Goal: Task Accomplishment & Management: Manage account settings

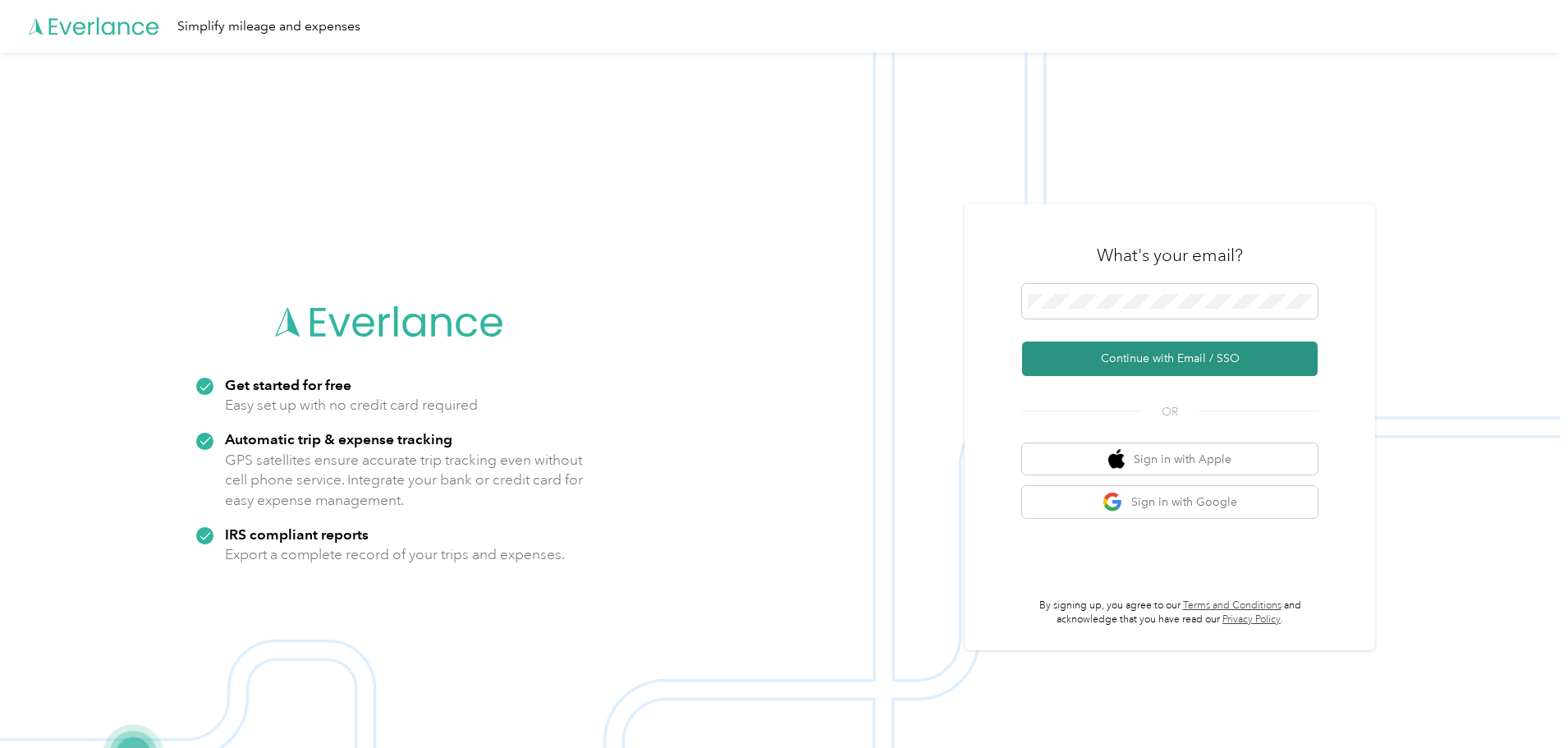
click at [1158, 357] on button "Continue with Email / SSO" at bounding box center [1171, 358] width 296 height 34
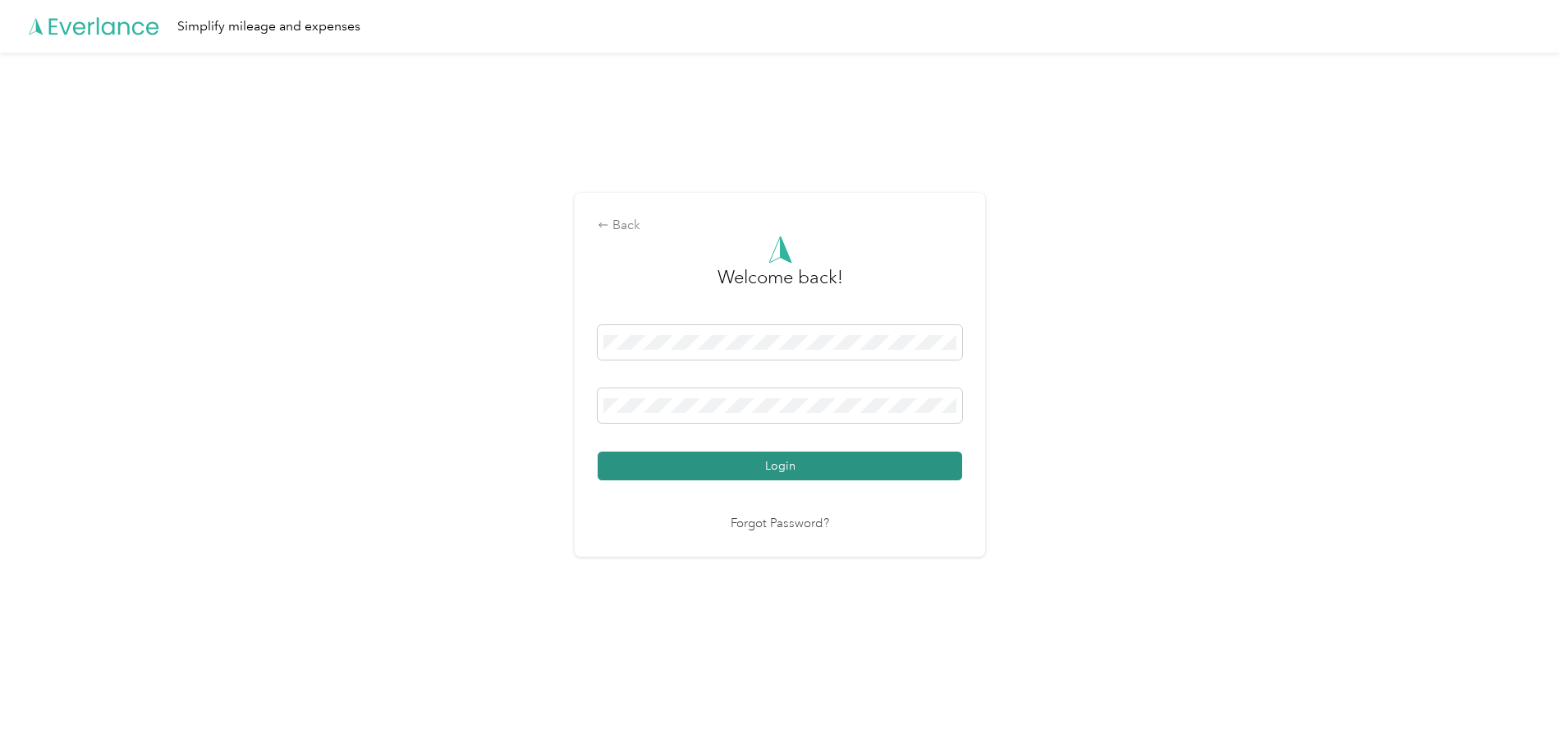
click at [790, 468] on button "Login" at bounding box center [780, 465] width 365 height 29
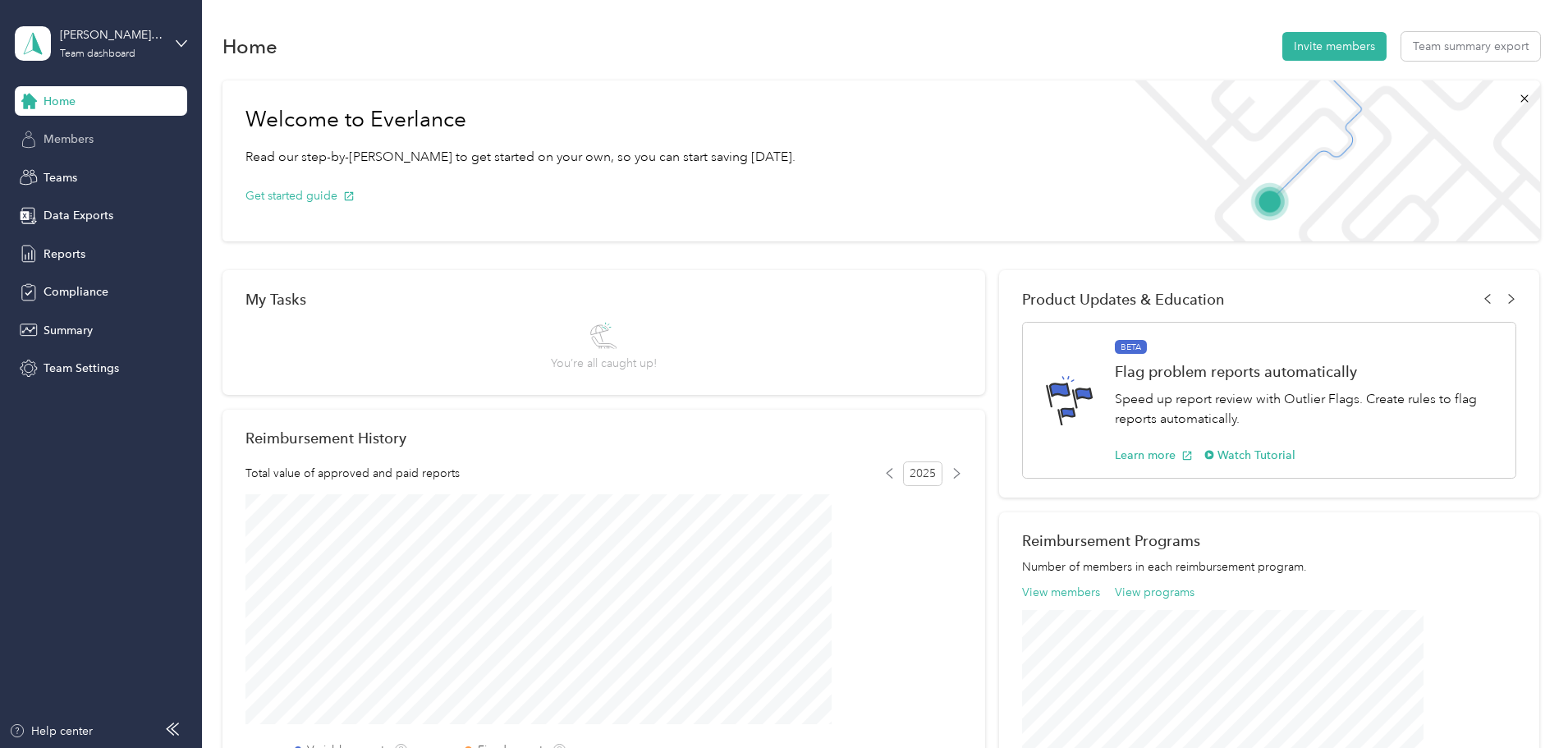
click at [60, 140] on span "Members" at bounding box center [69, 139] width 50 height 18
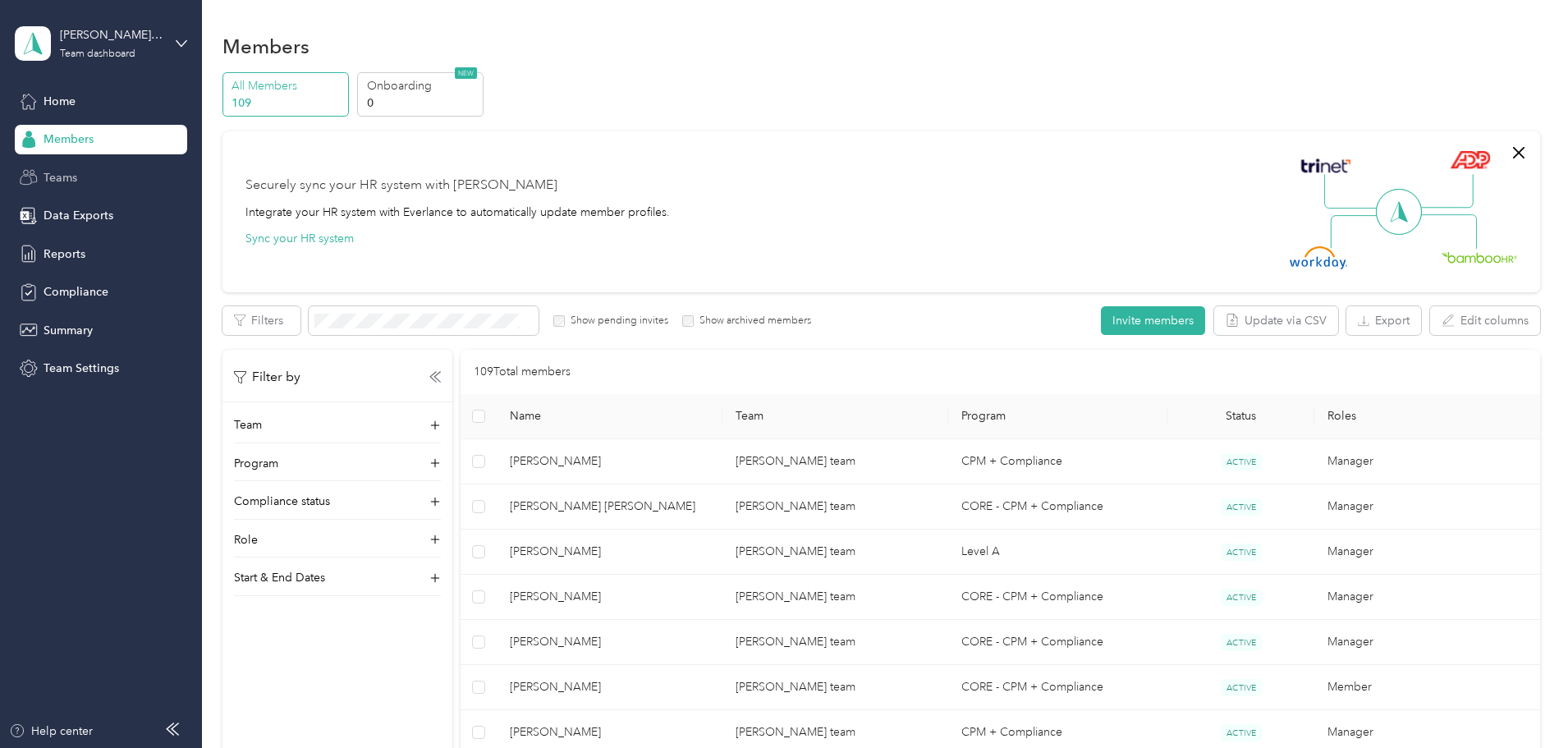
click at [66, 179] on span "Teams" at bounding box center [60, 178] width 34 height 18
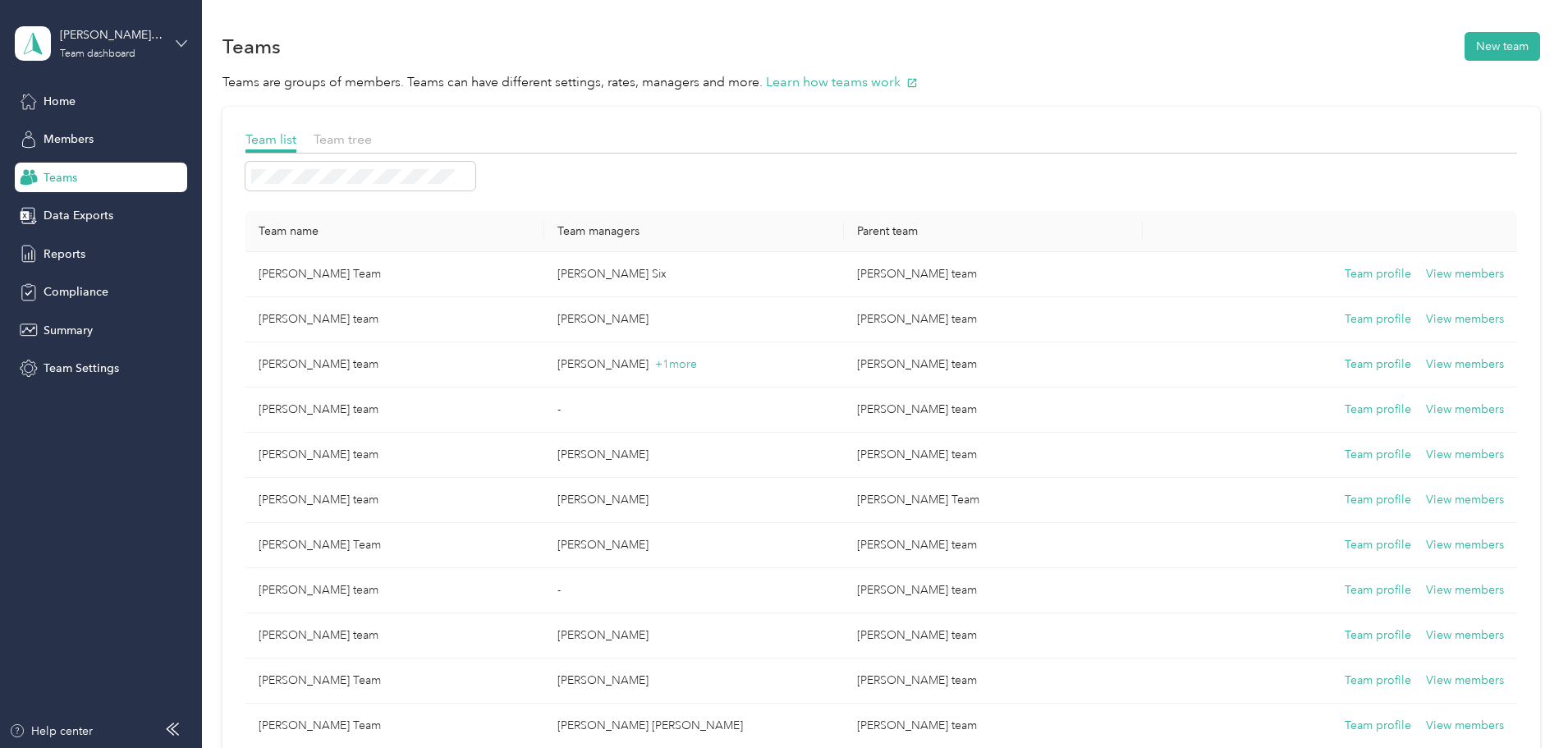
click at [179, 40] on icon at bounding box center [181, 44] width 11 height 11
click at [115, 173] on div "Personal dashboard" at bounding box center [81, 171] width 103 height 18
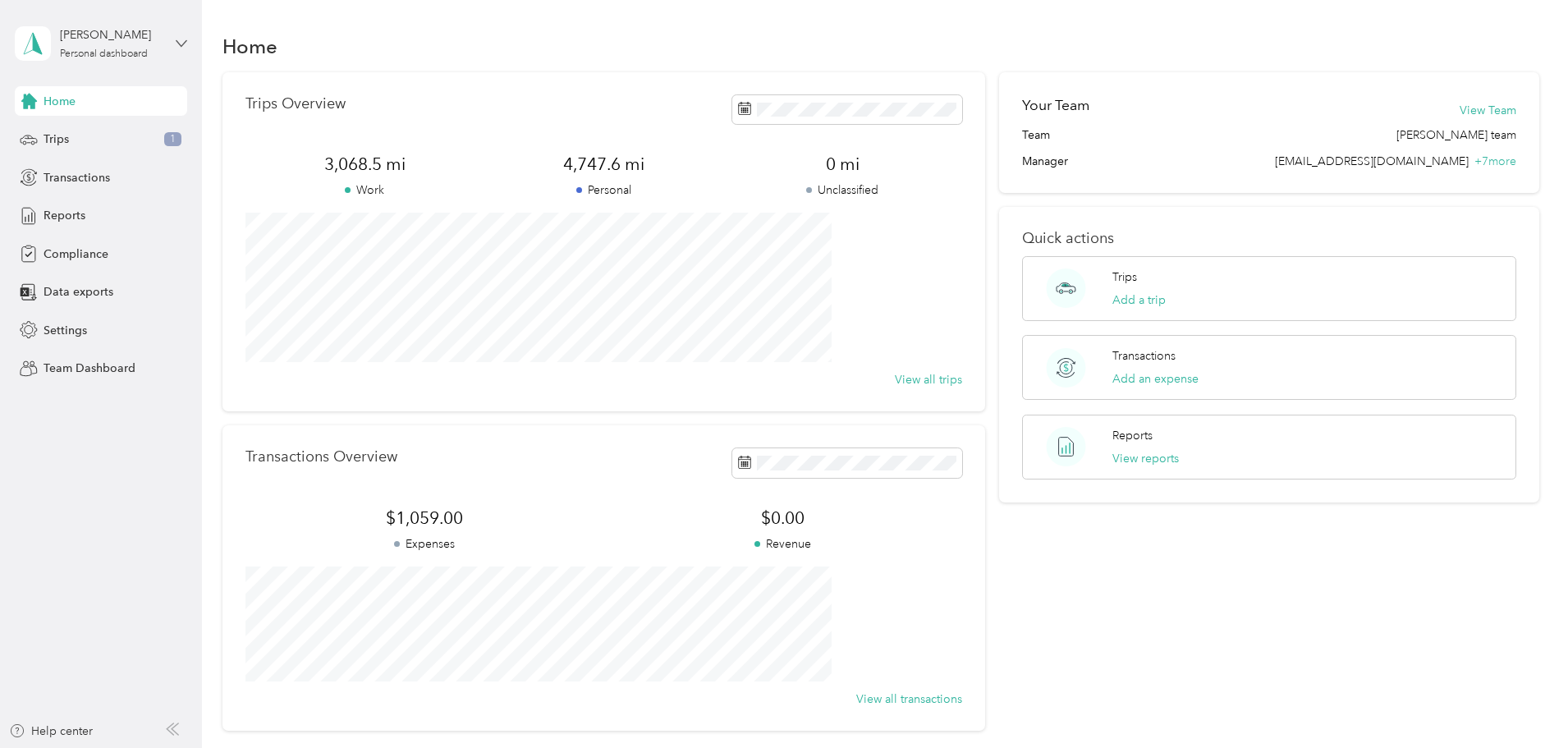
click at [179, 41] on icon at bounding box center [181, 44] width 11 height 11
click at [98, 131] on div "Team dashboard" at bounding box center [74, 135] width 87 height 18
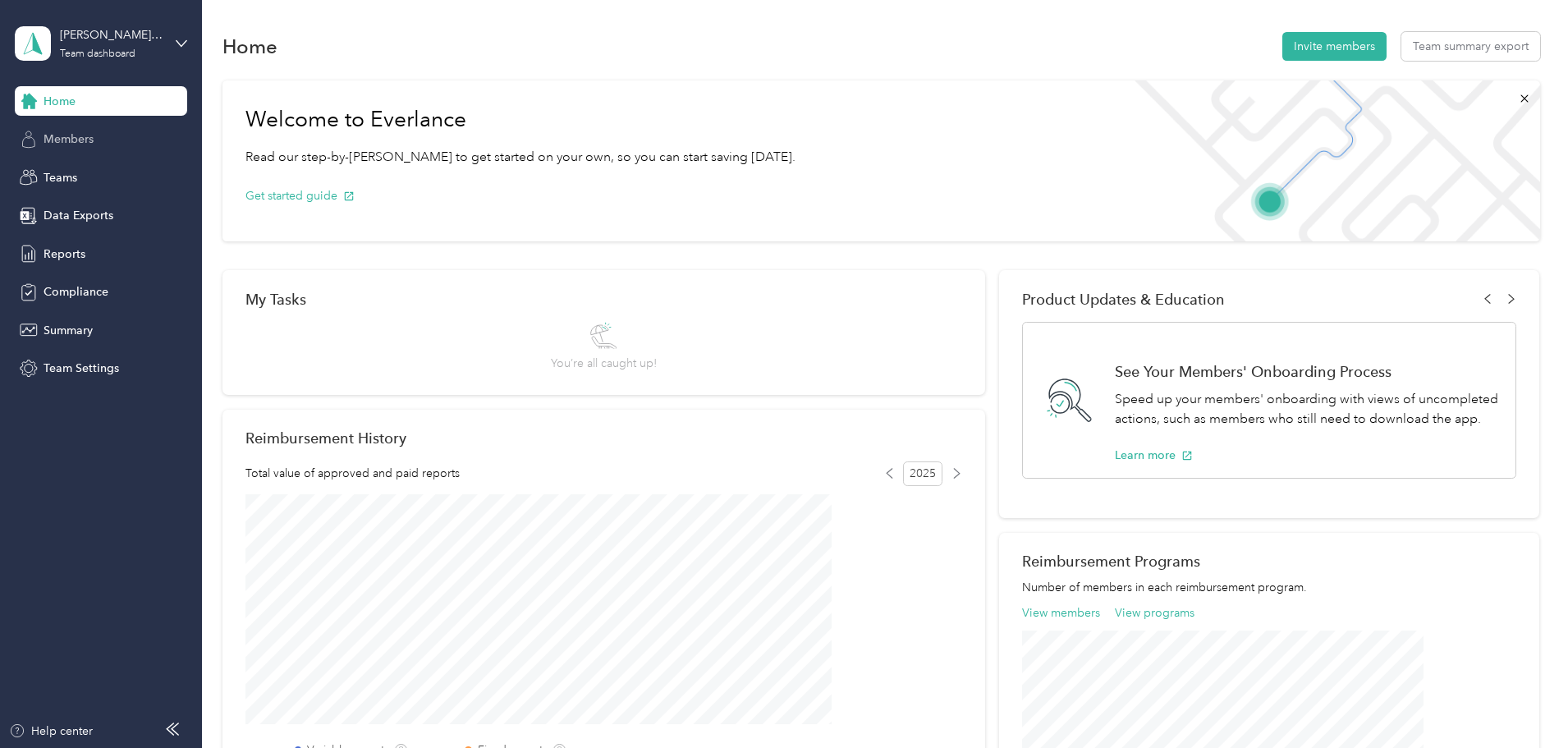
click at [70, 141] on span "Members" at bounding box center [69, 139] width 50 height 18
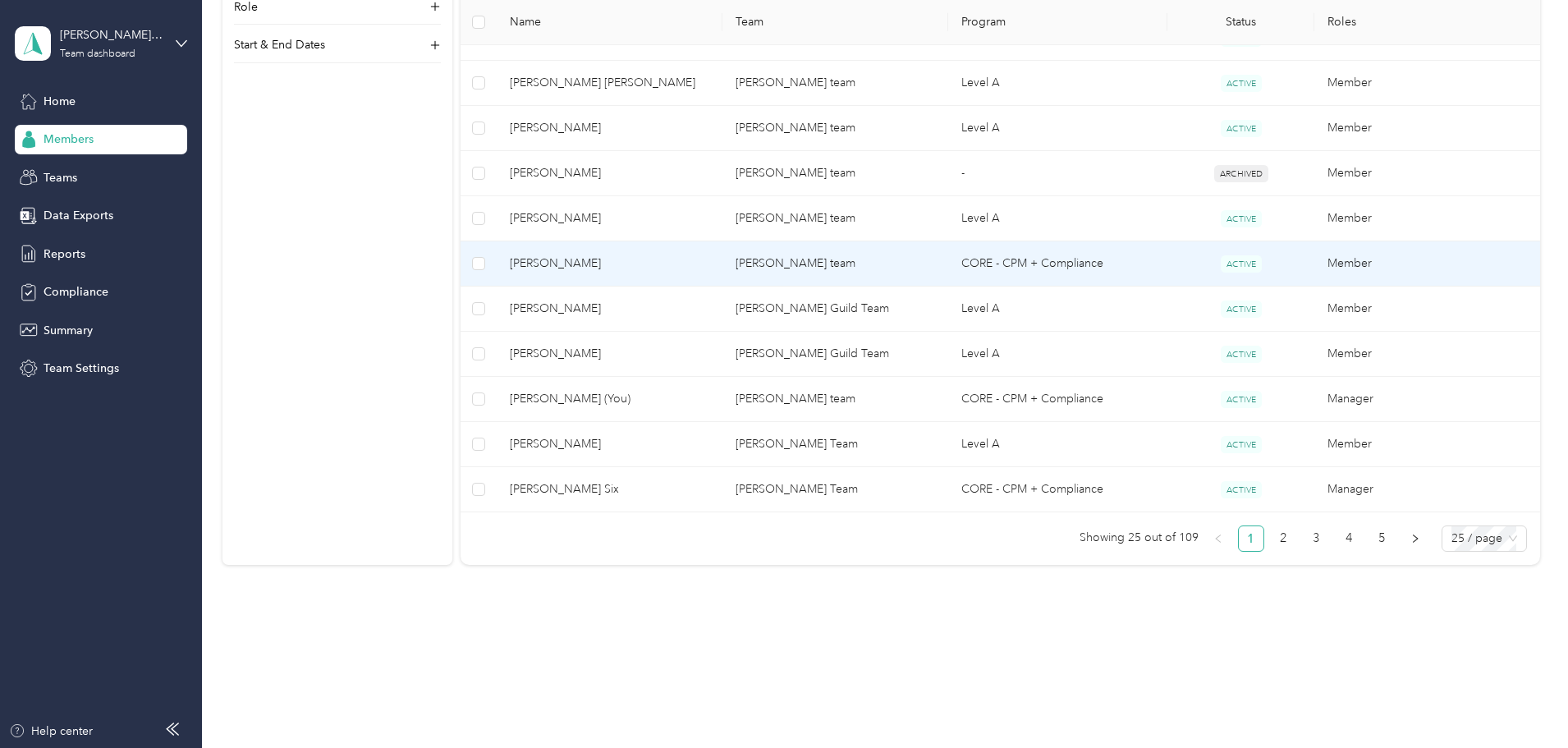
scroll to position [1057, 0]
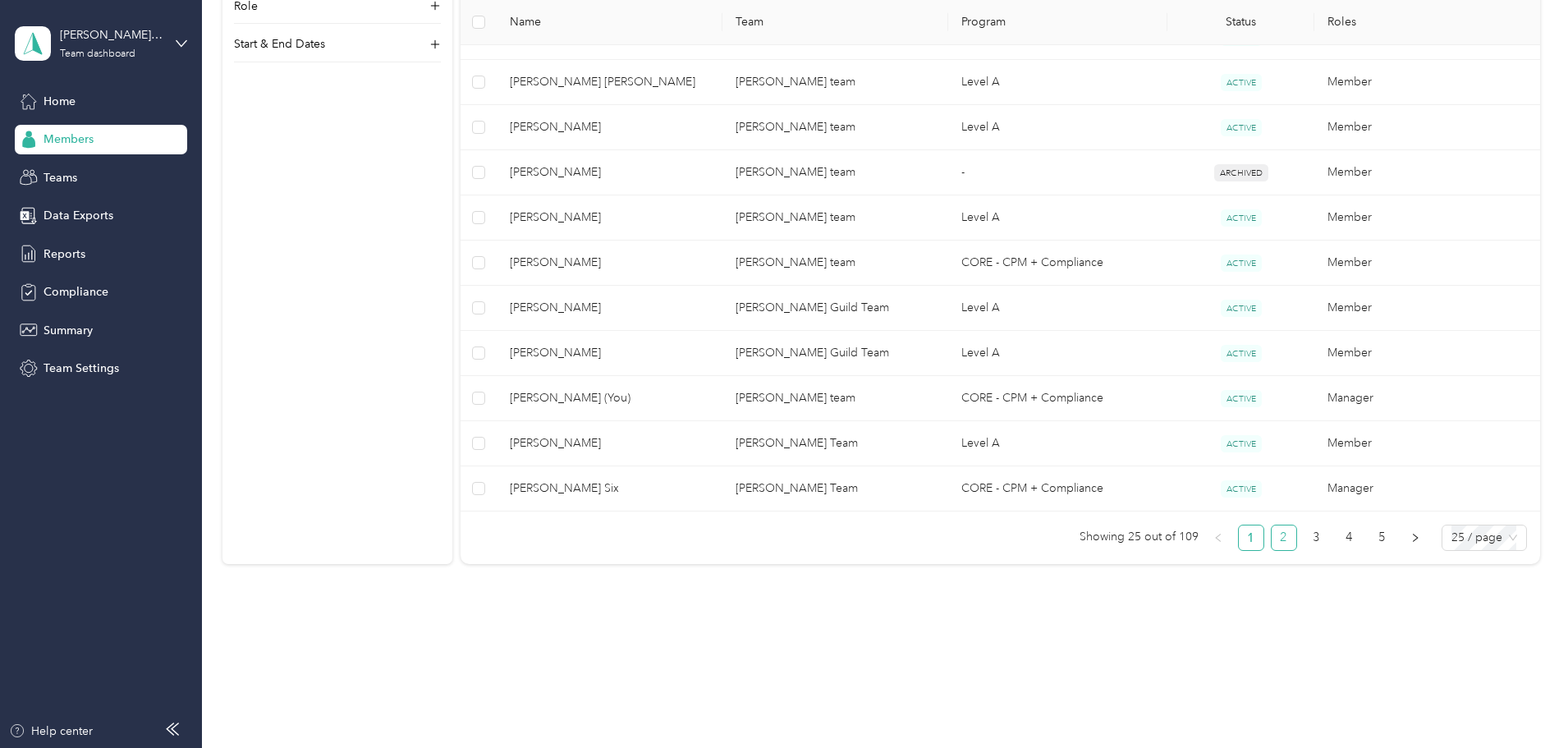
click at [1272, 537] on link "2" at bounding box center [1284, 538] width 24 height 24
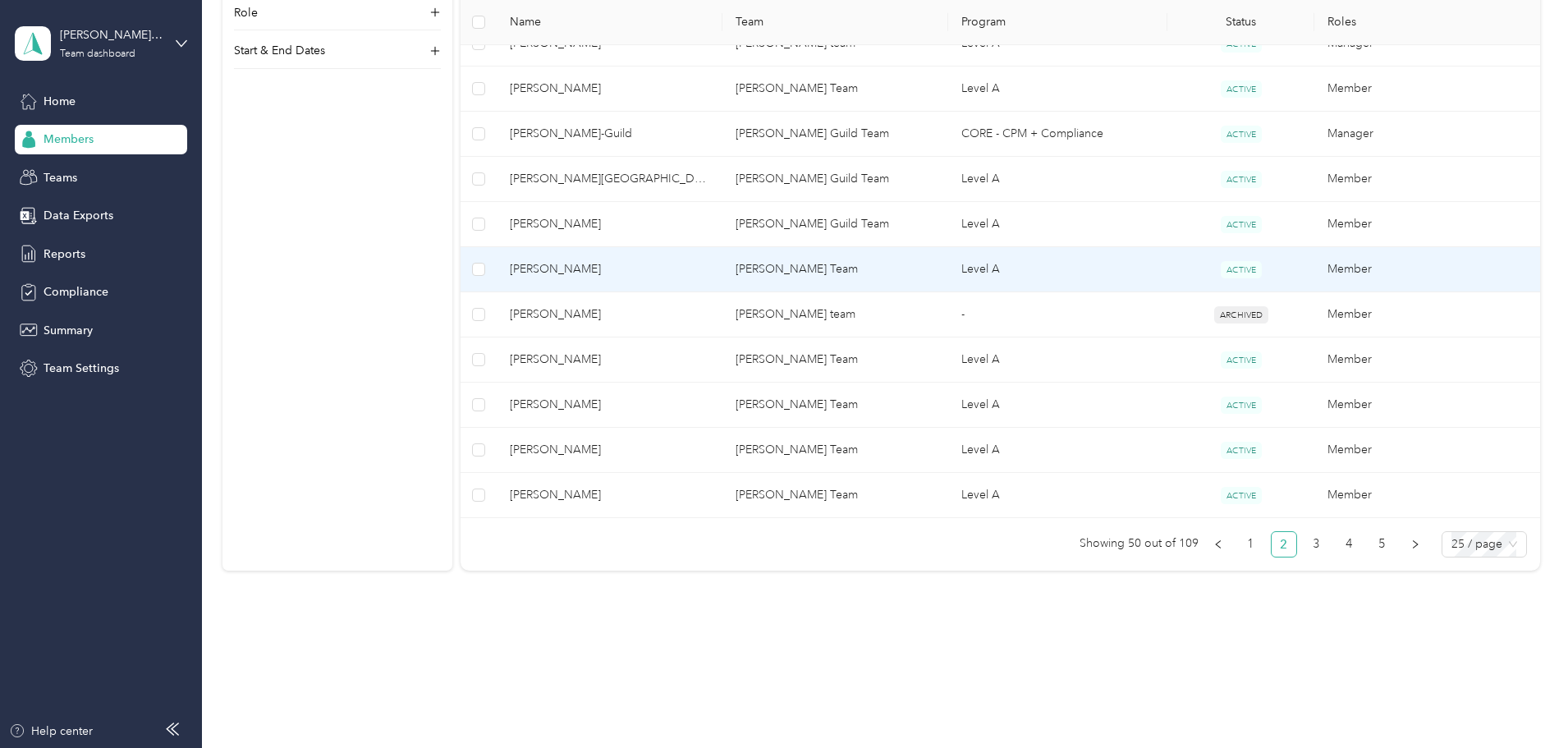
scroll to position [1057, 0]
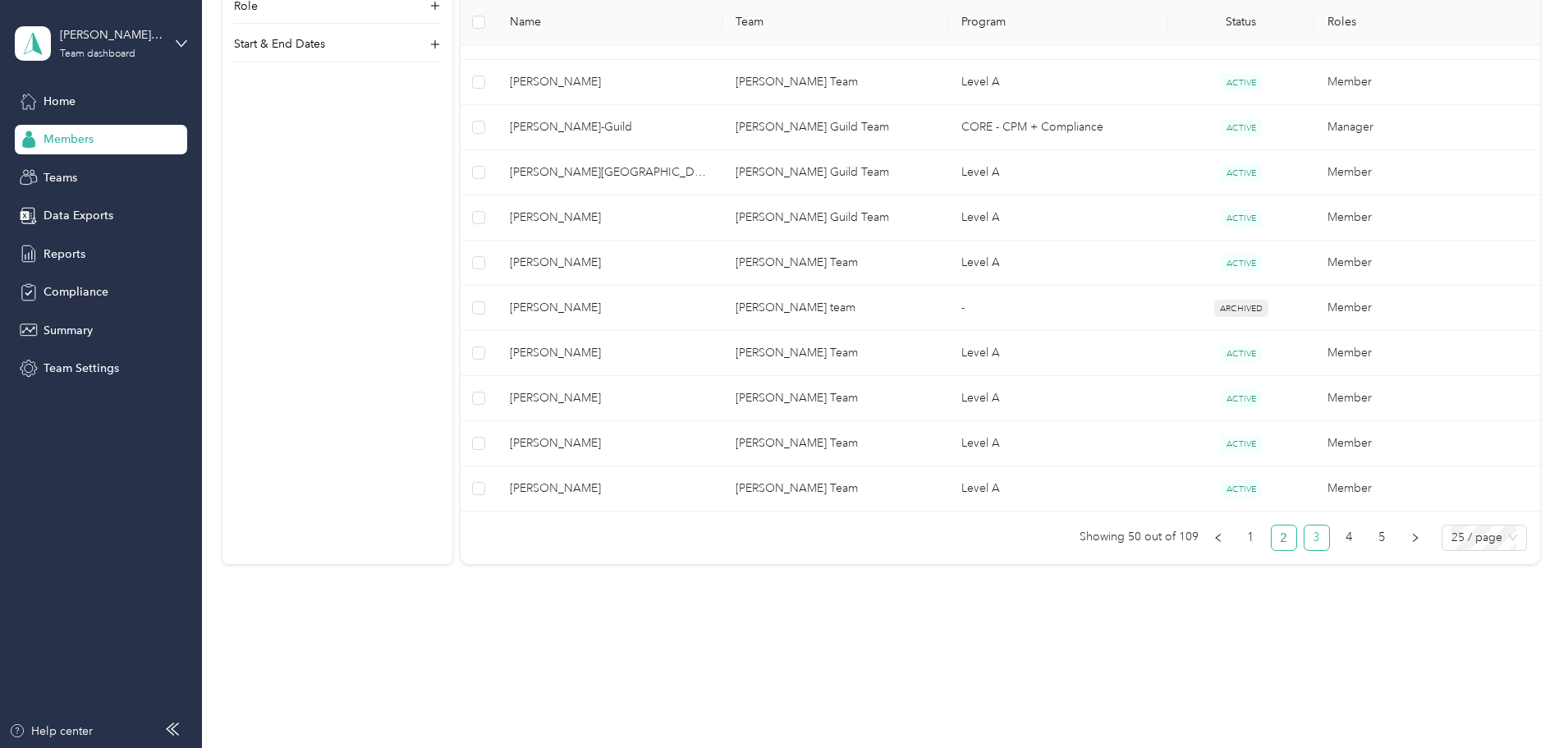
click at [1305, 541] on link "3" at bounding box center [1317, 538] width 24 height 24
click at [1337, 542] on link "4" at bounding box center [1349, 538] width 24 height 24
click at [1371, 535] on link "5" at bounding box center [1383, 538] width 24 height 24
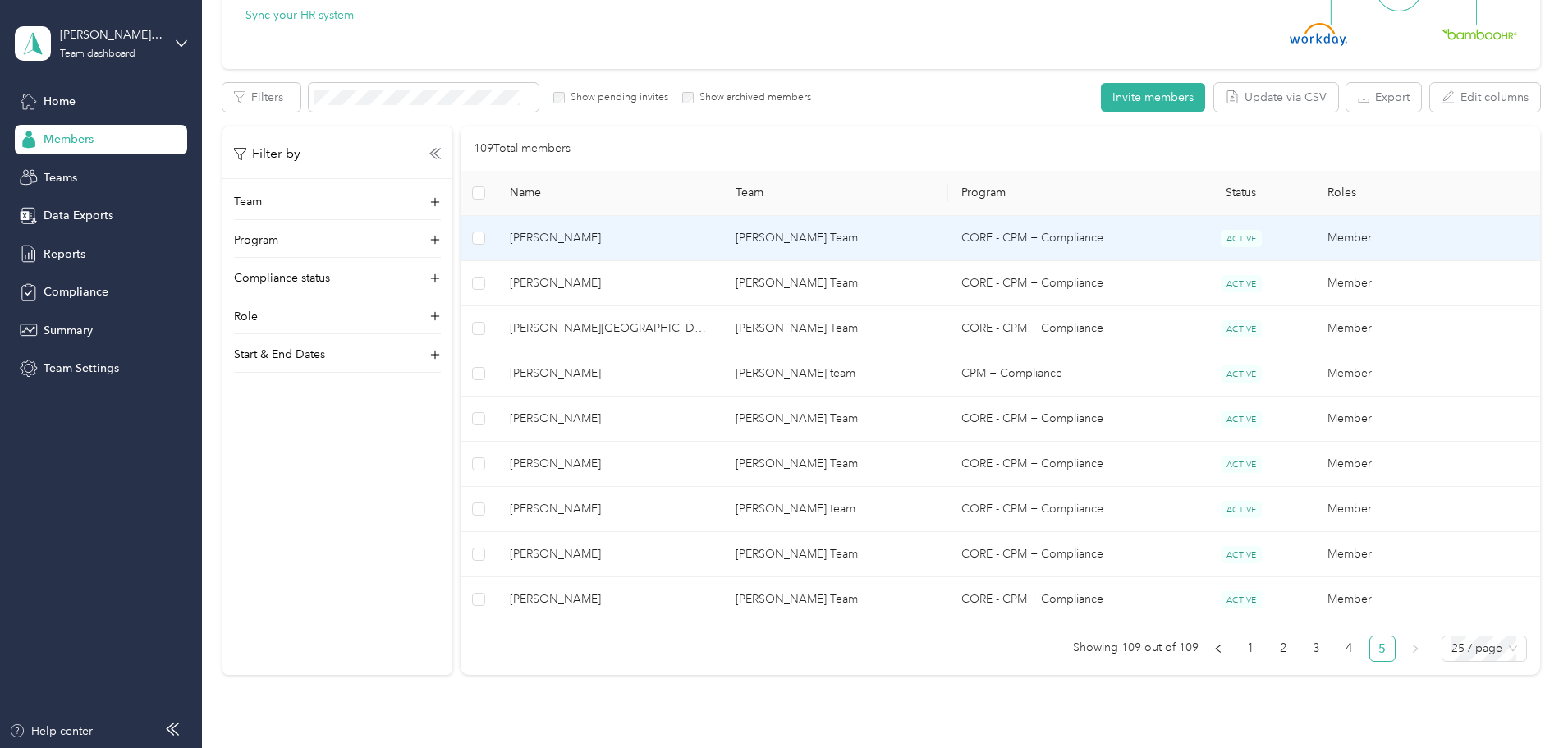
scroll to position [334, 0]
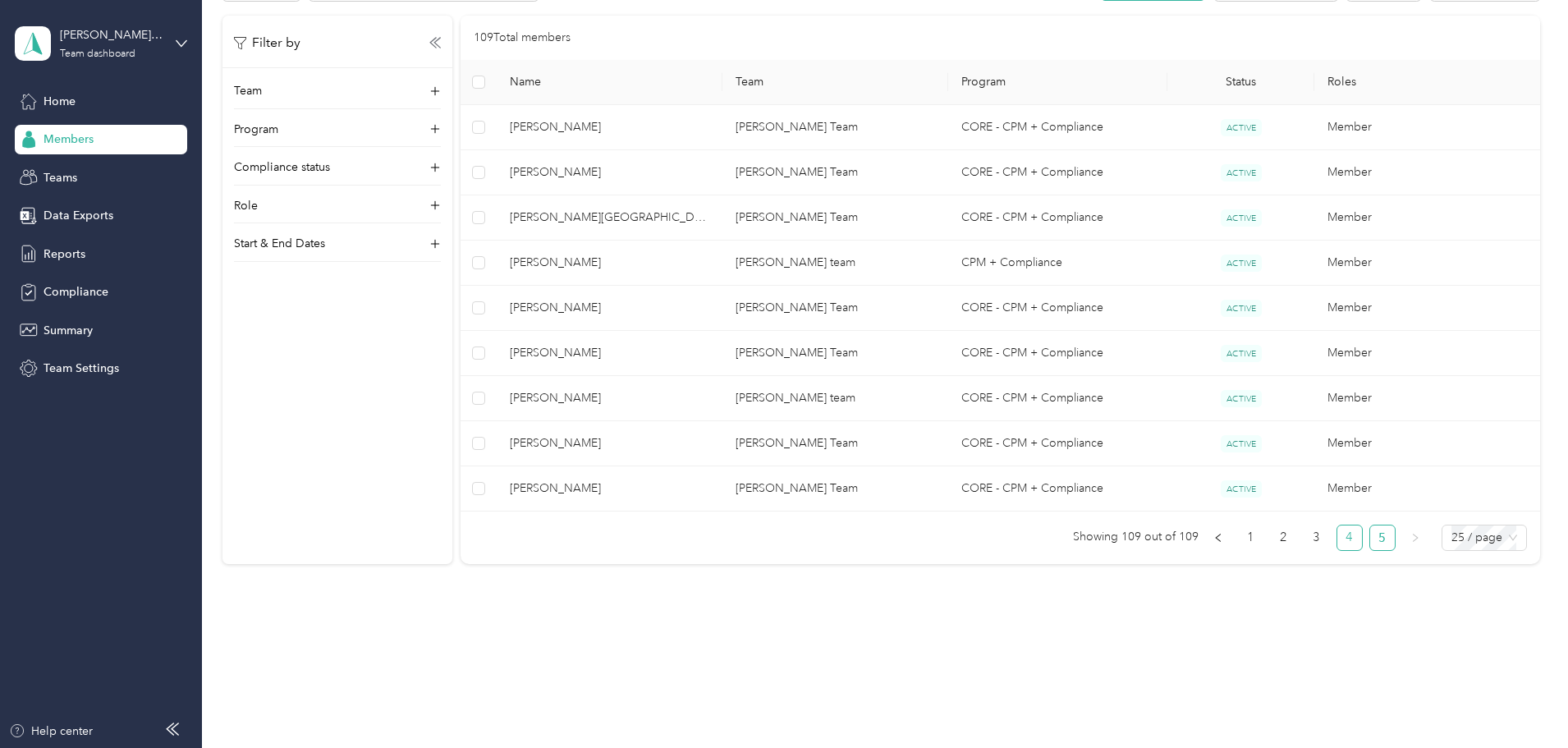
click at [1337, 540] on link "4" at bounding box center [1349, 538] width 24 height 24
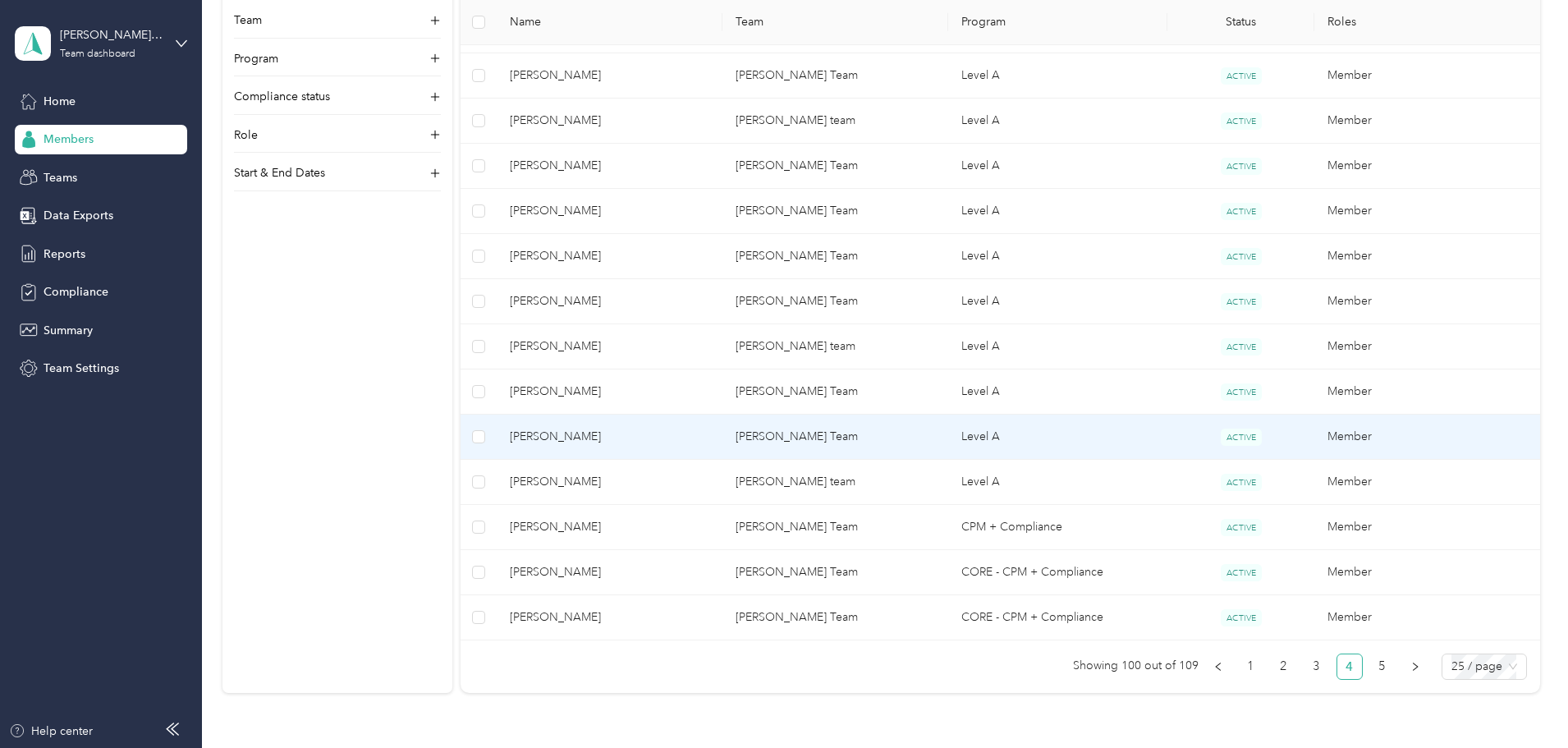
scroll to position [991, 0]
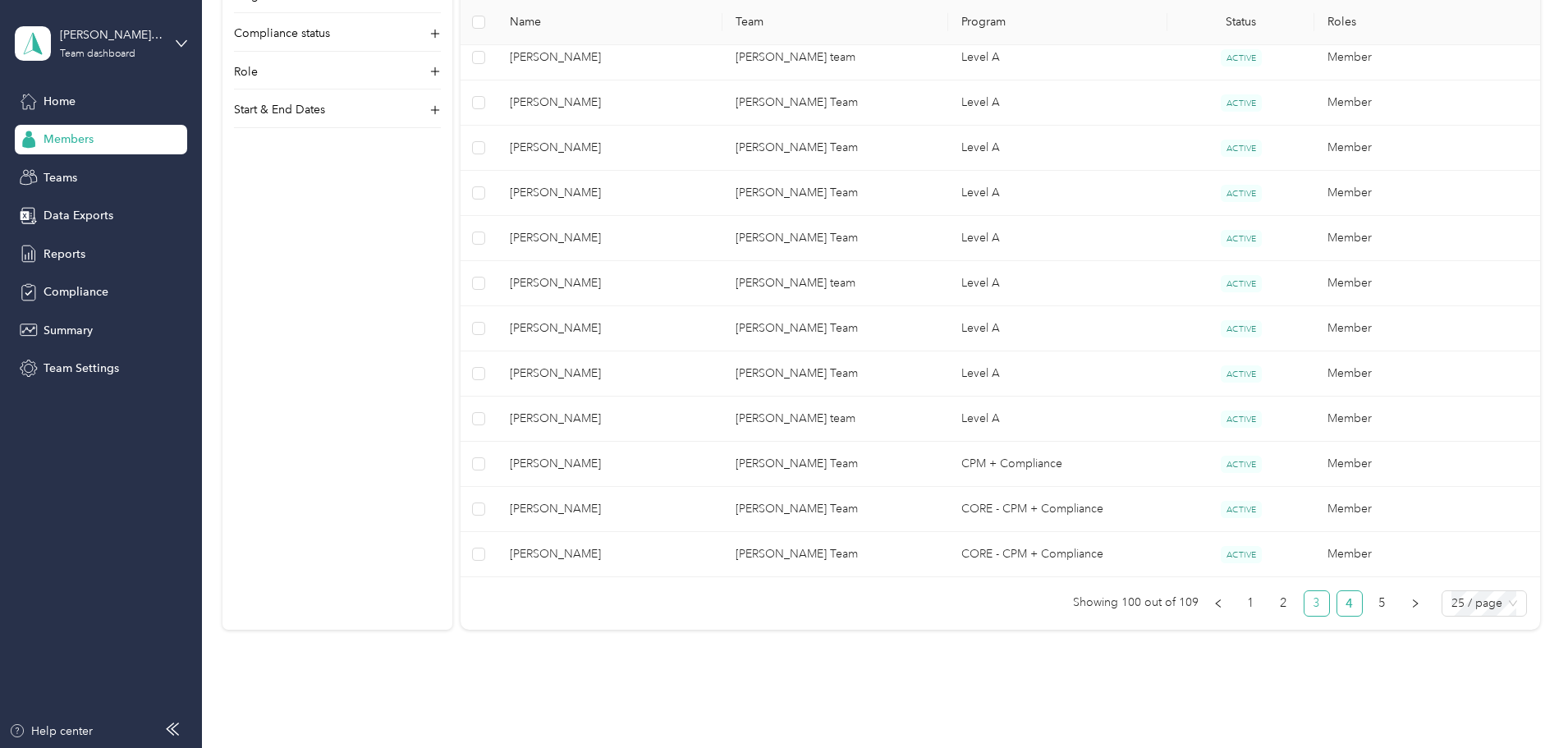
click at [1305, 604] on link "3" at bounding box center [1317, 603] width 24 height 24
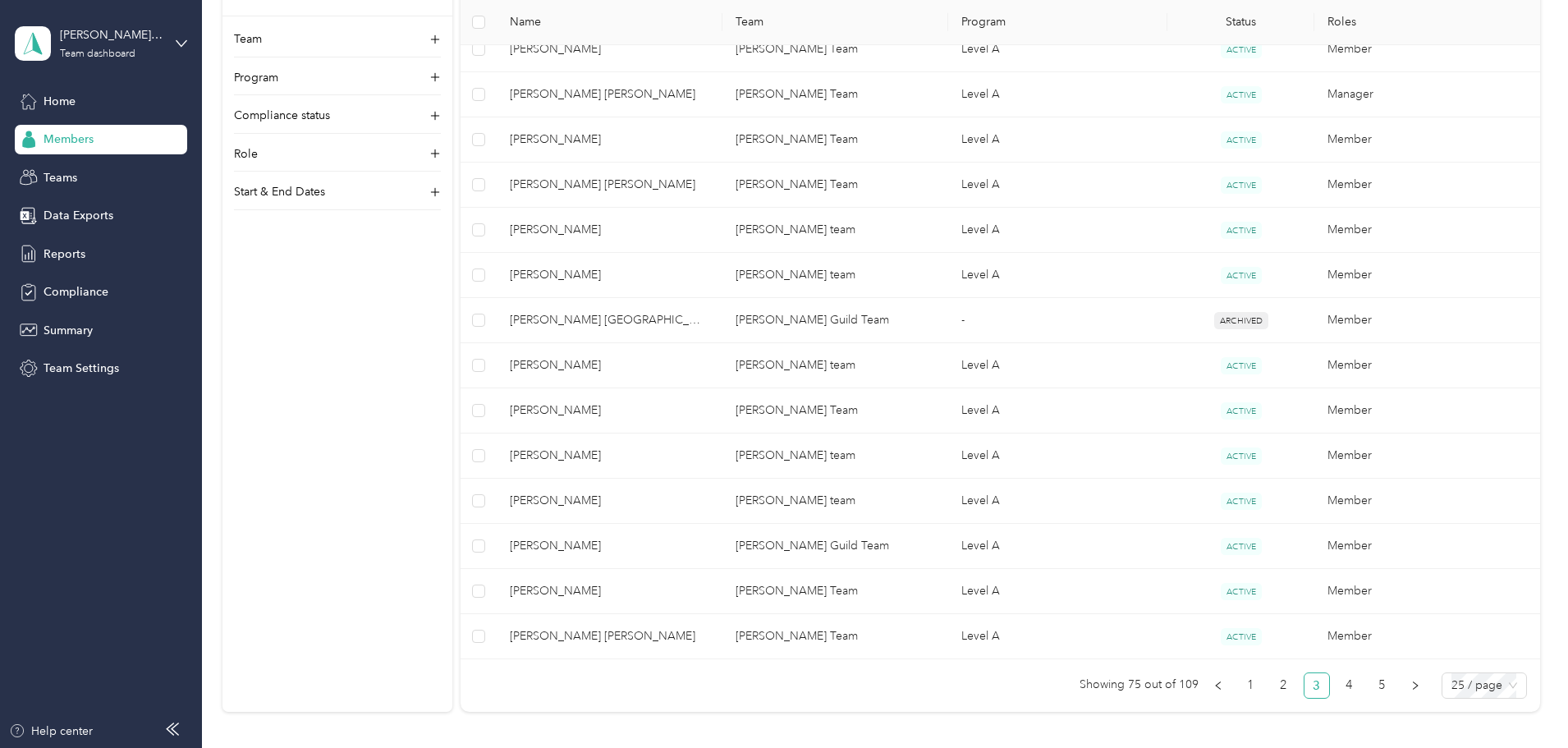
scroll to position [1057, 0]
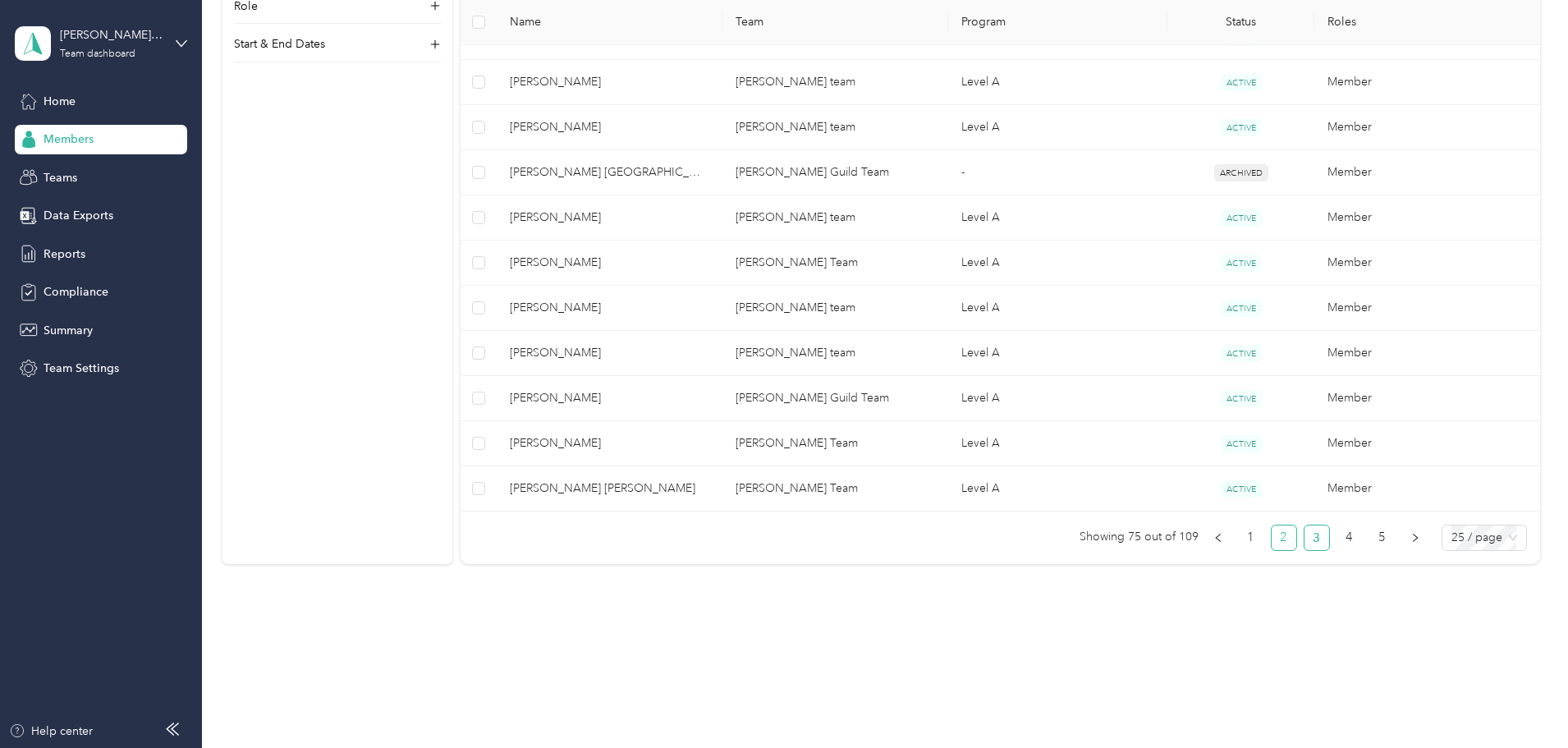
click at [1272, 540] on link "2" at bounding box center [1284, 538] width 24 height 24
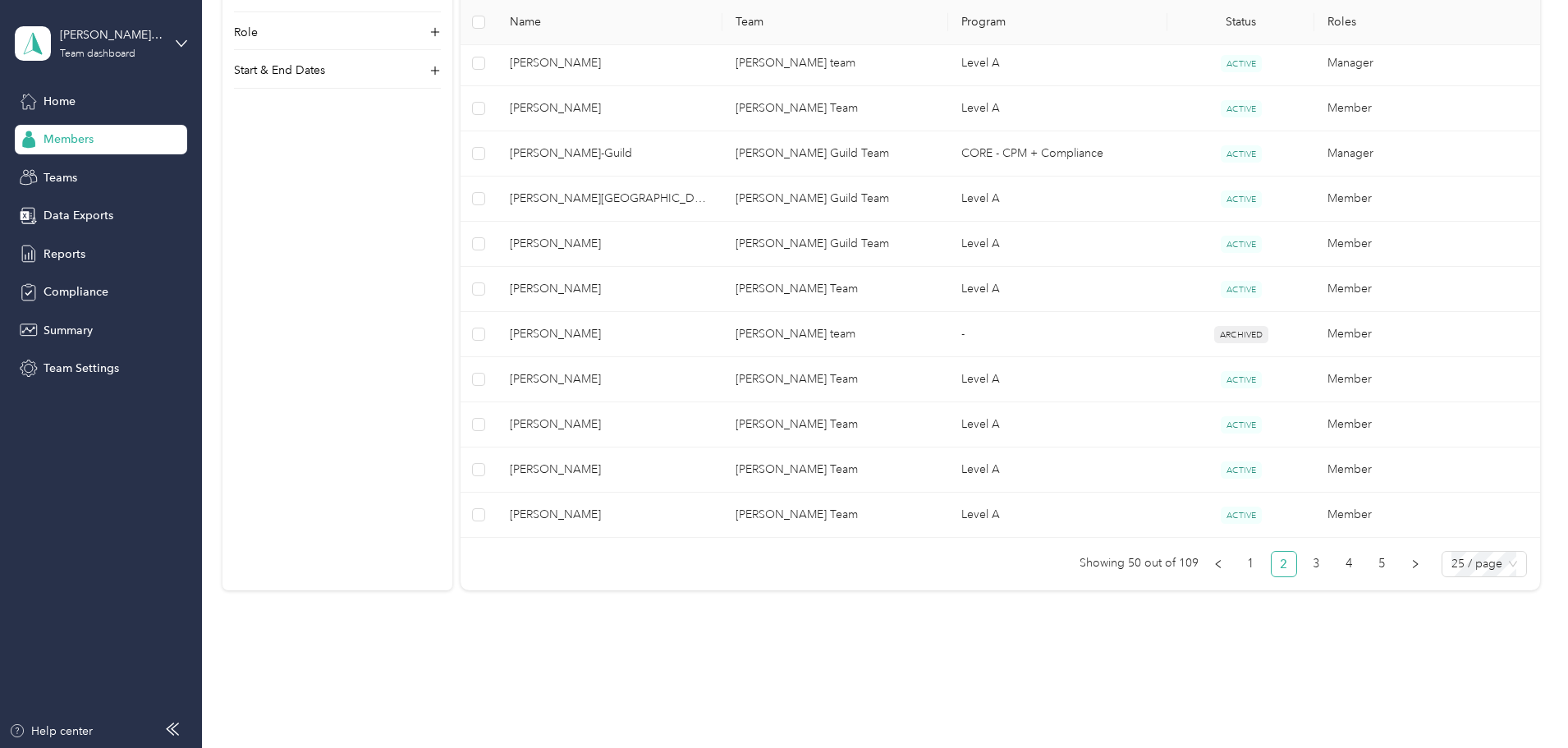
scroll to position [1057, 0]
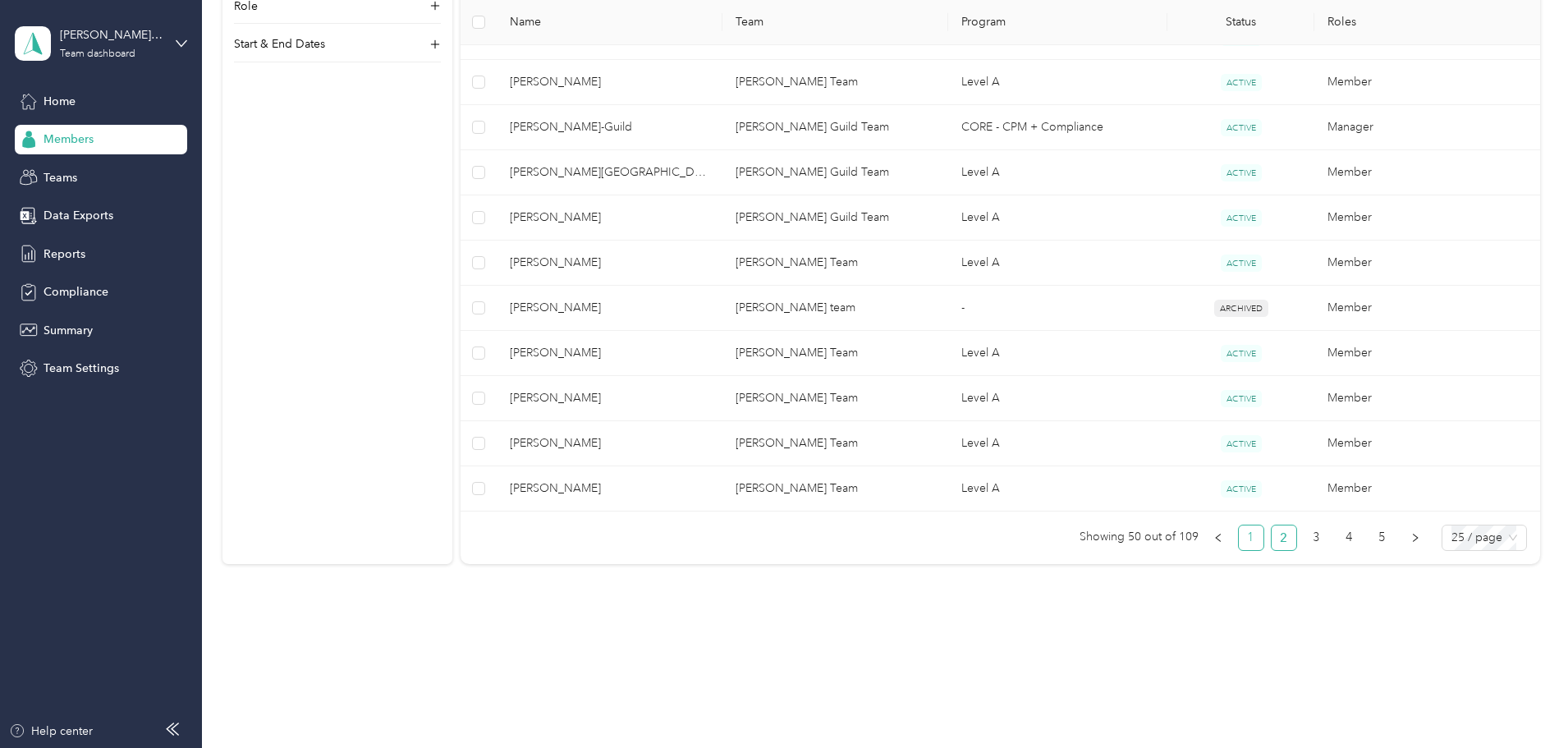
click at [1239, 537] on link "1" at bounding box center [1251, 538] width 24 height 24
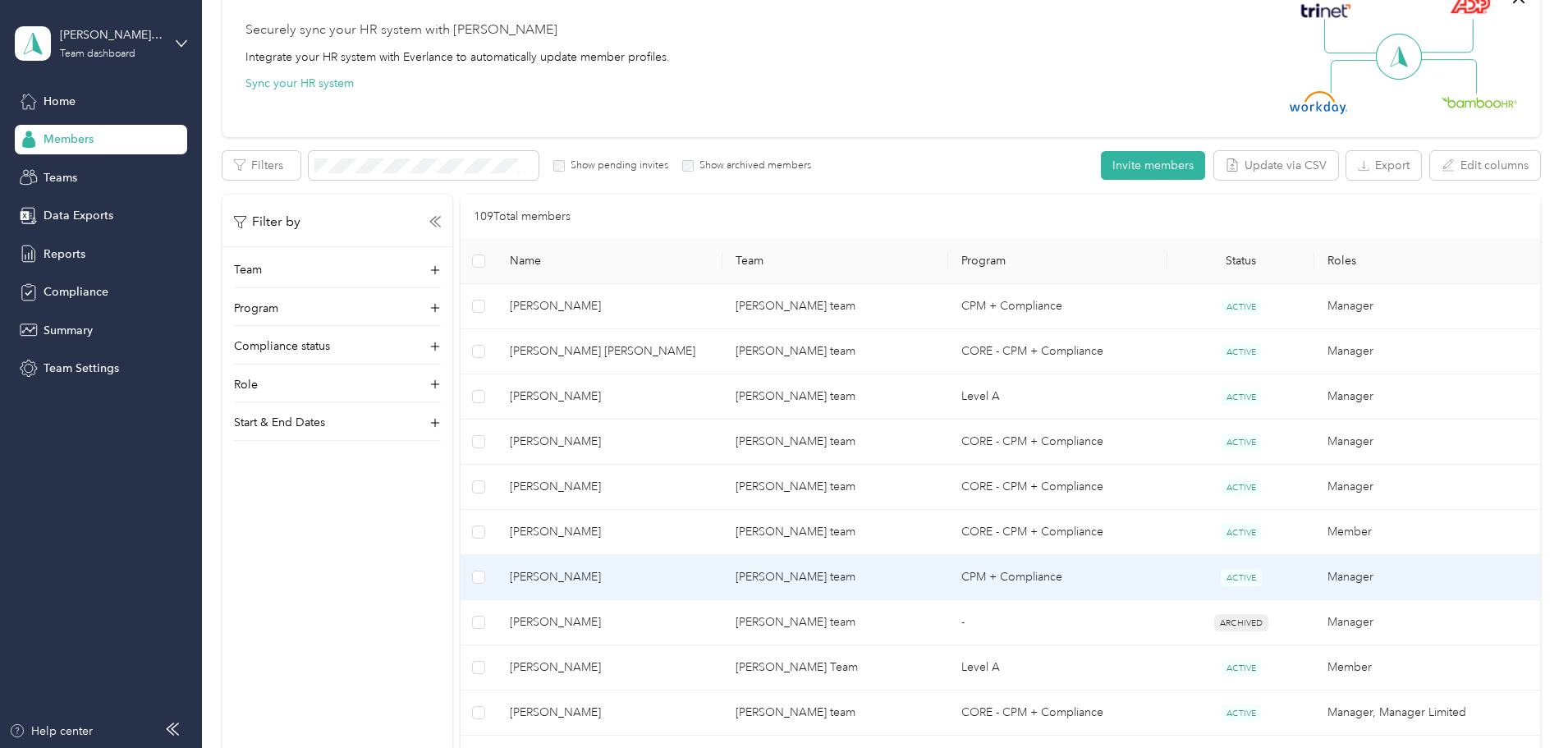
scroll to position [154, 0]
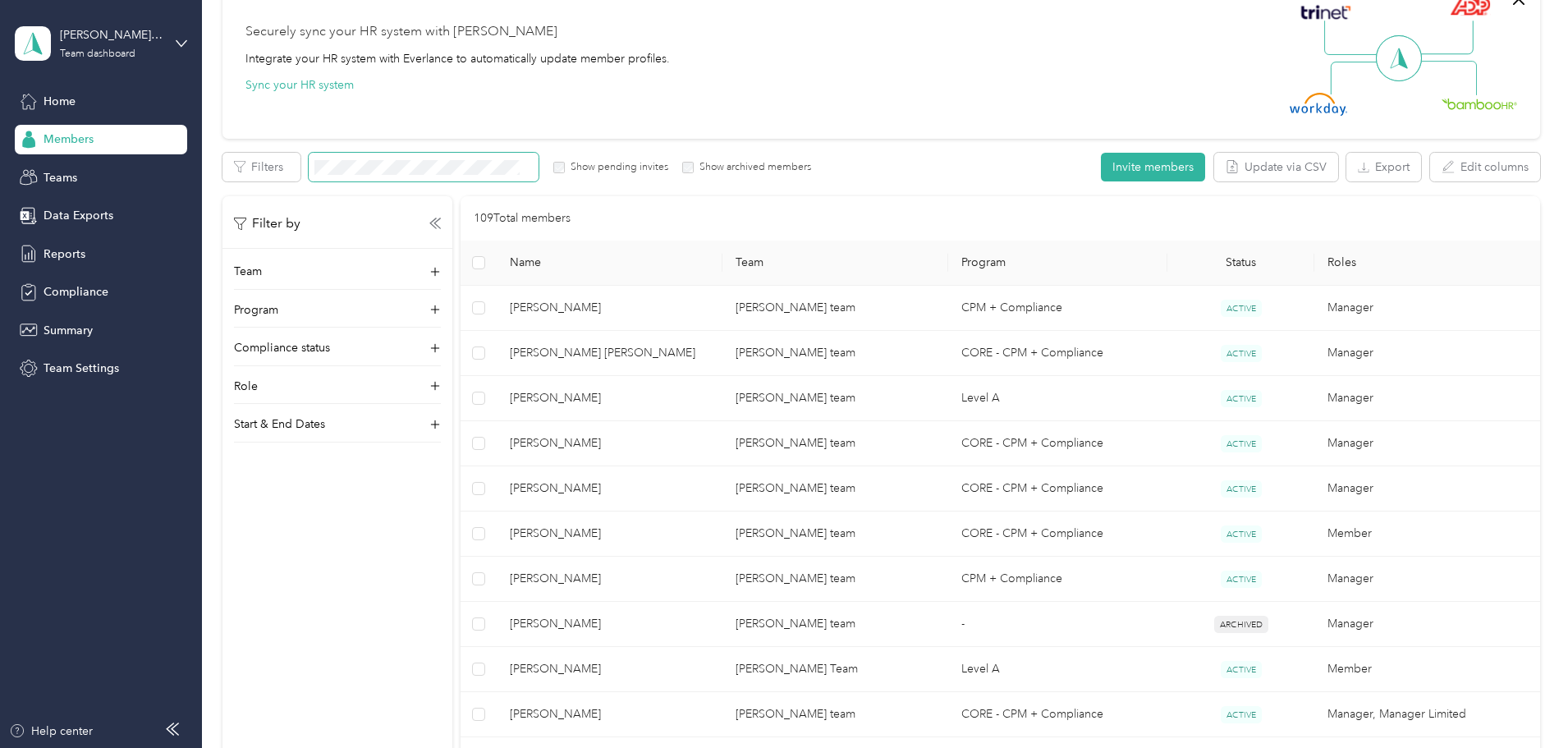
click at [450, 157] on span at bounding box center [423, 167] width 230 height 29
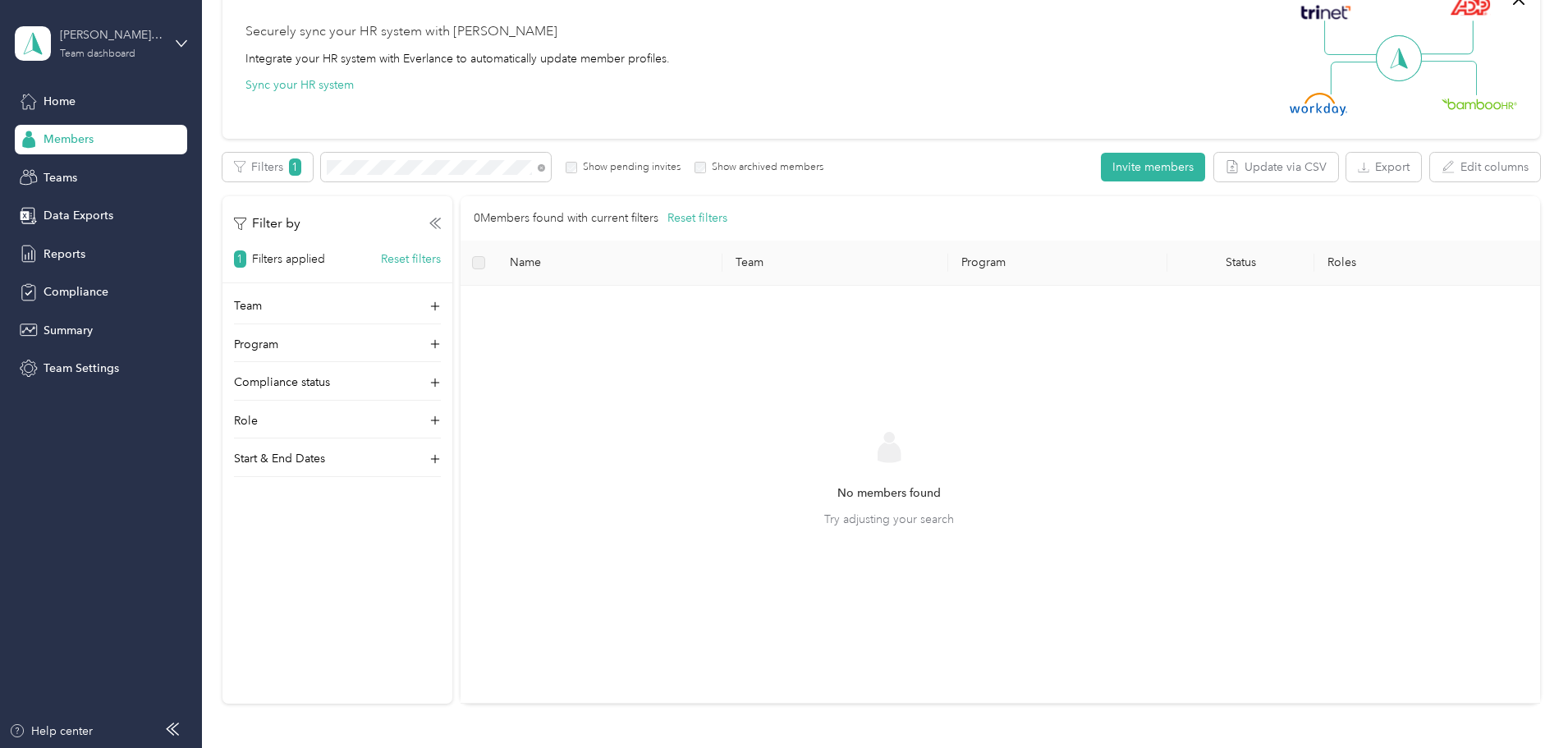
click at [100, 53] on div "Team dashboard" at bounding box center [97, 54] width 75 height 10
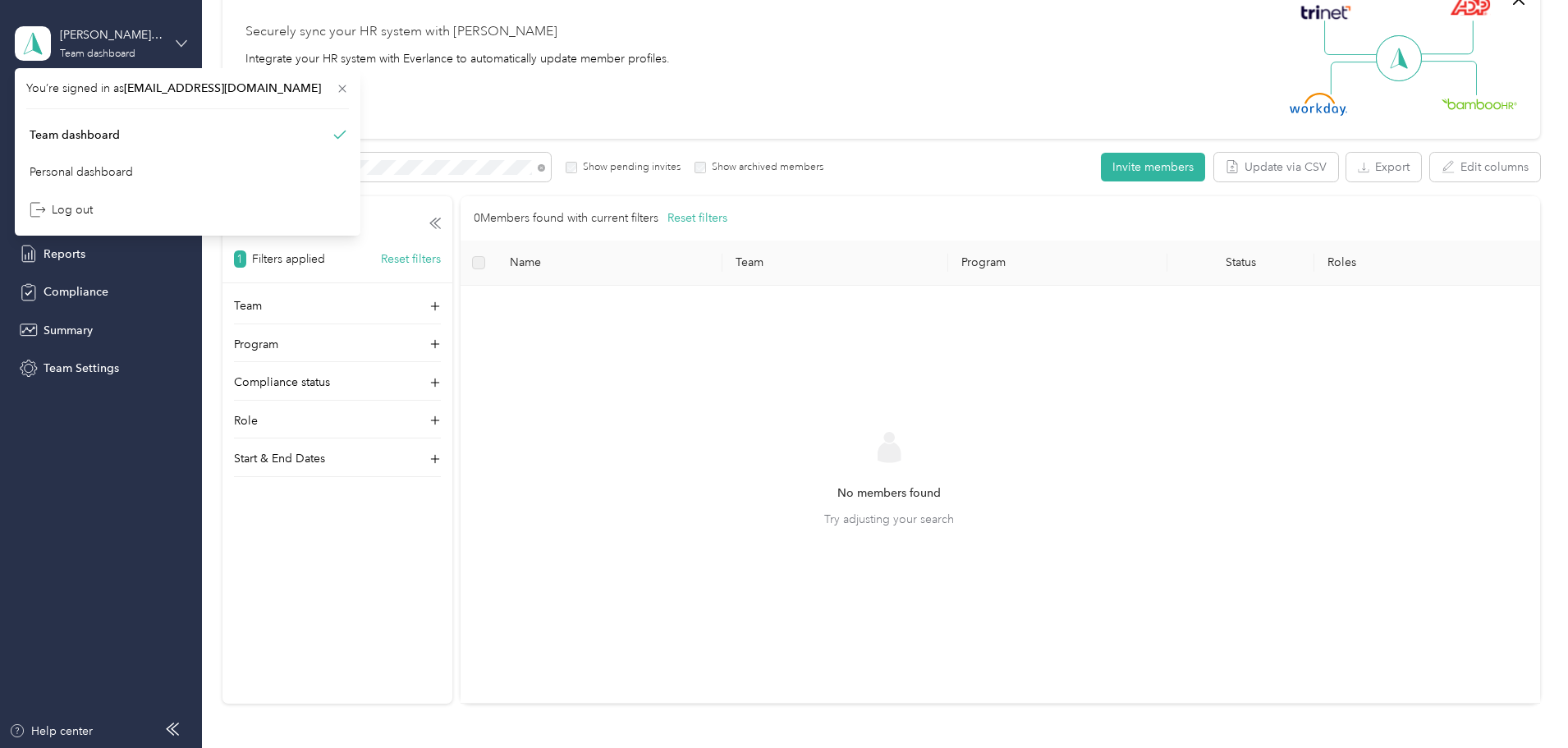
click at [181, 41] on icon at bounding box center [181, 44] width 11 height 11
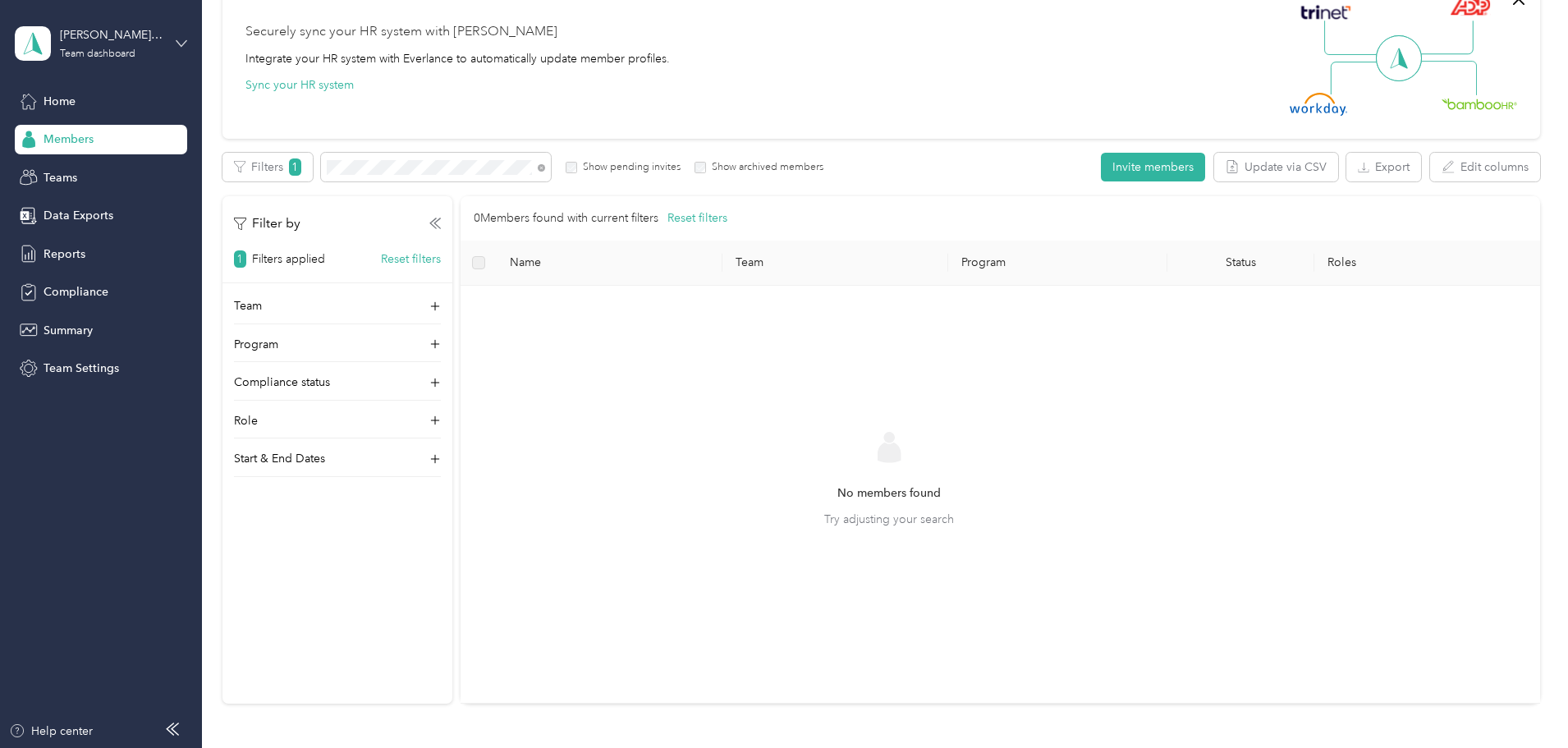
click at [182, 46] on icon at bounding box center [181, 44] width 11 height 11
click at [101, 131] on div "Team dashboard" at bounding box center [74, 135] width 90 height 18
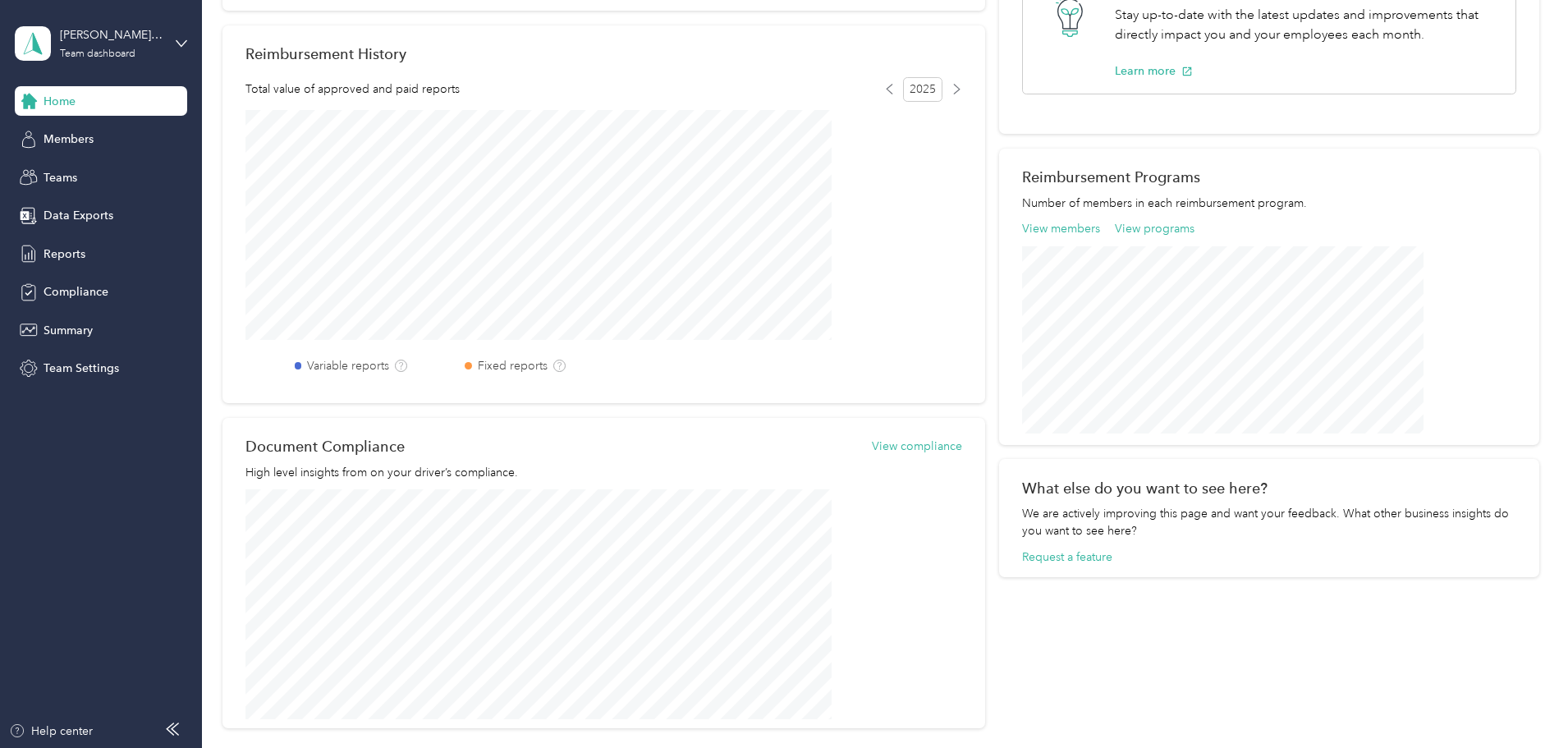
scroll to position [369, 0]
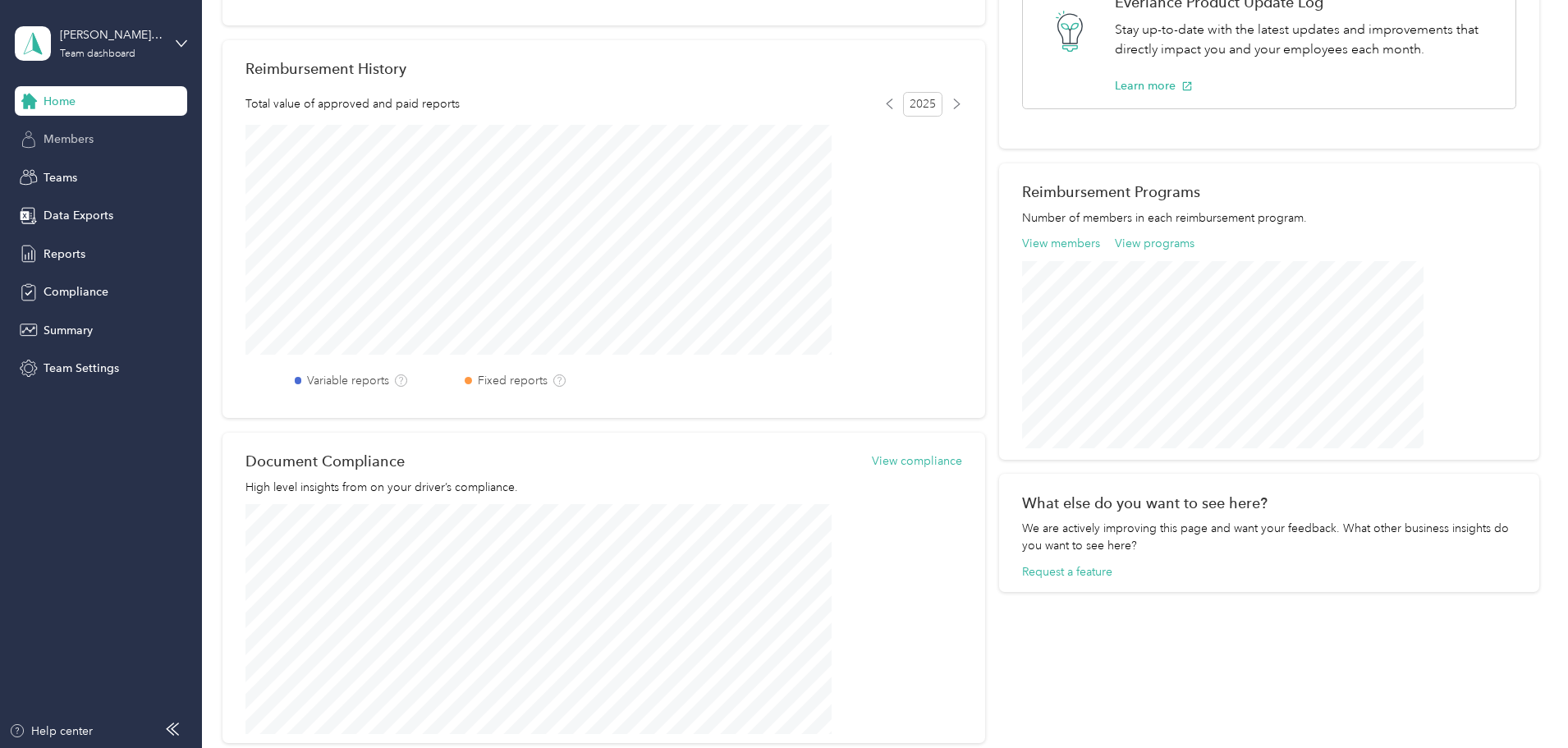
click at [74, 139] on span "Members" at bounding box center [69, 139] width 50 height 18
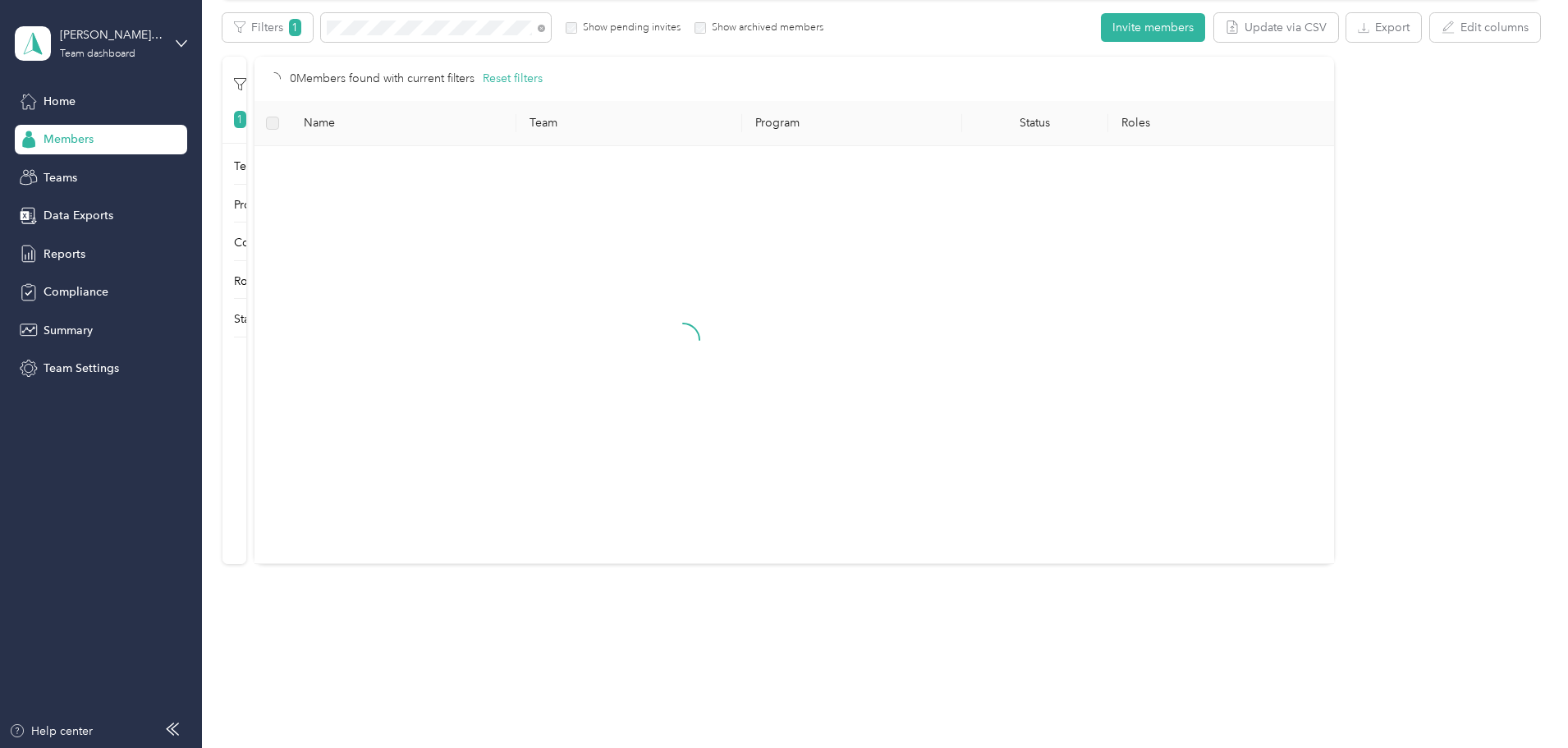
scroll to position [293, 0]
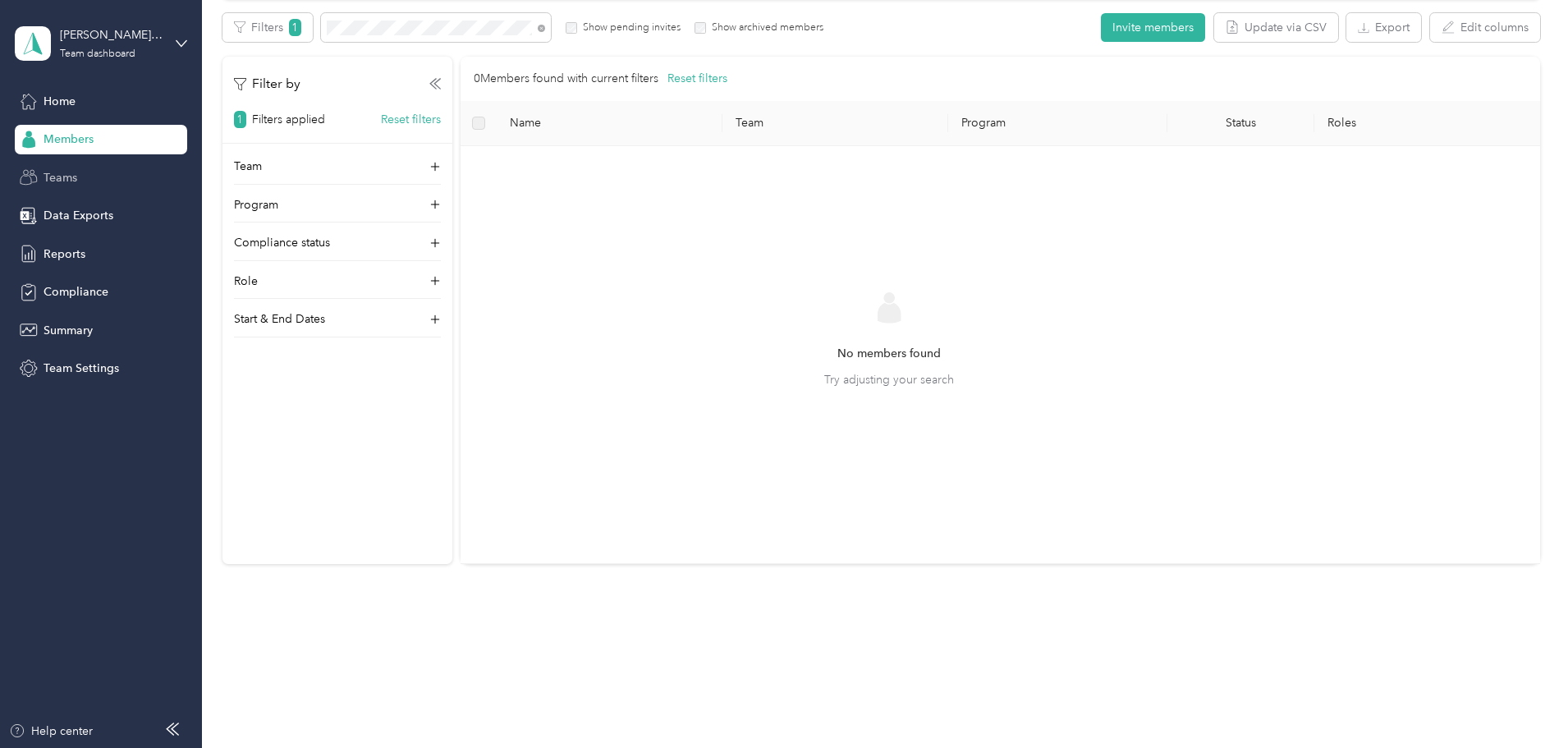
click at [60, 177] on span "Teams" at bounding box center [60, 178] width 34 height 18
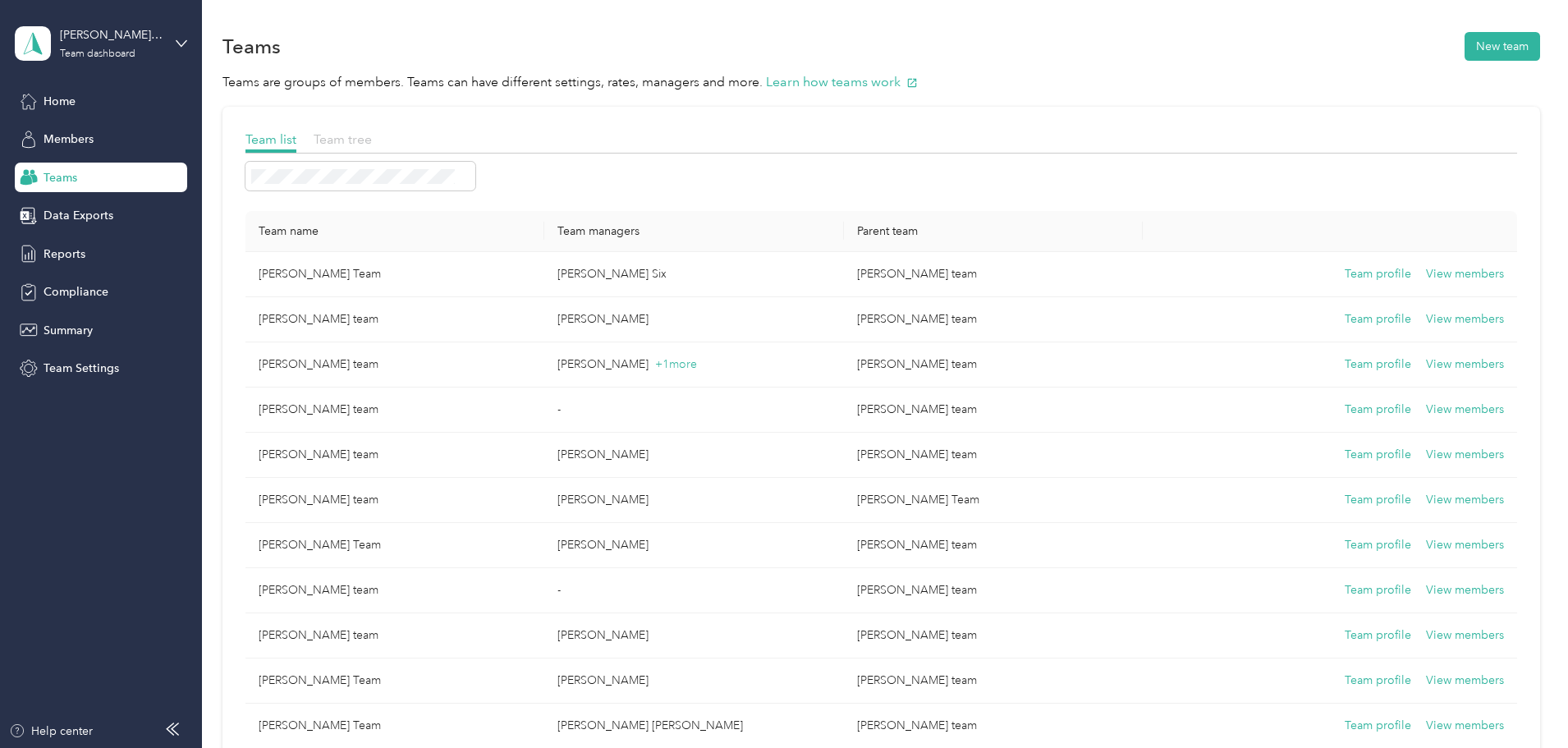
click at [372, 140] on span "Team tree" at bounding box center [342, 139] width 59 height 16
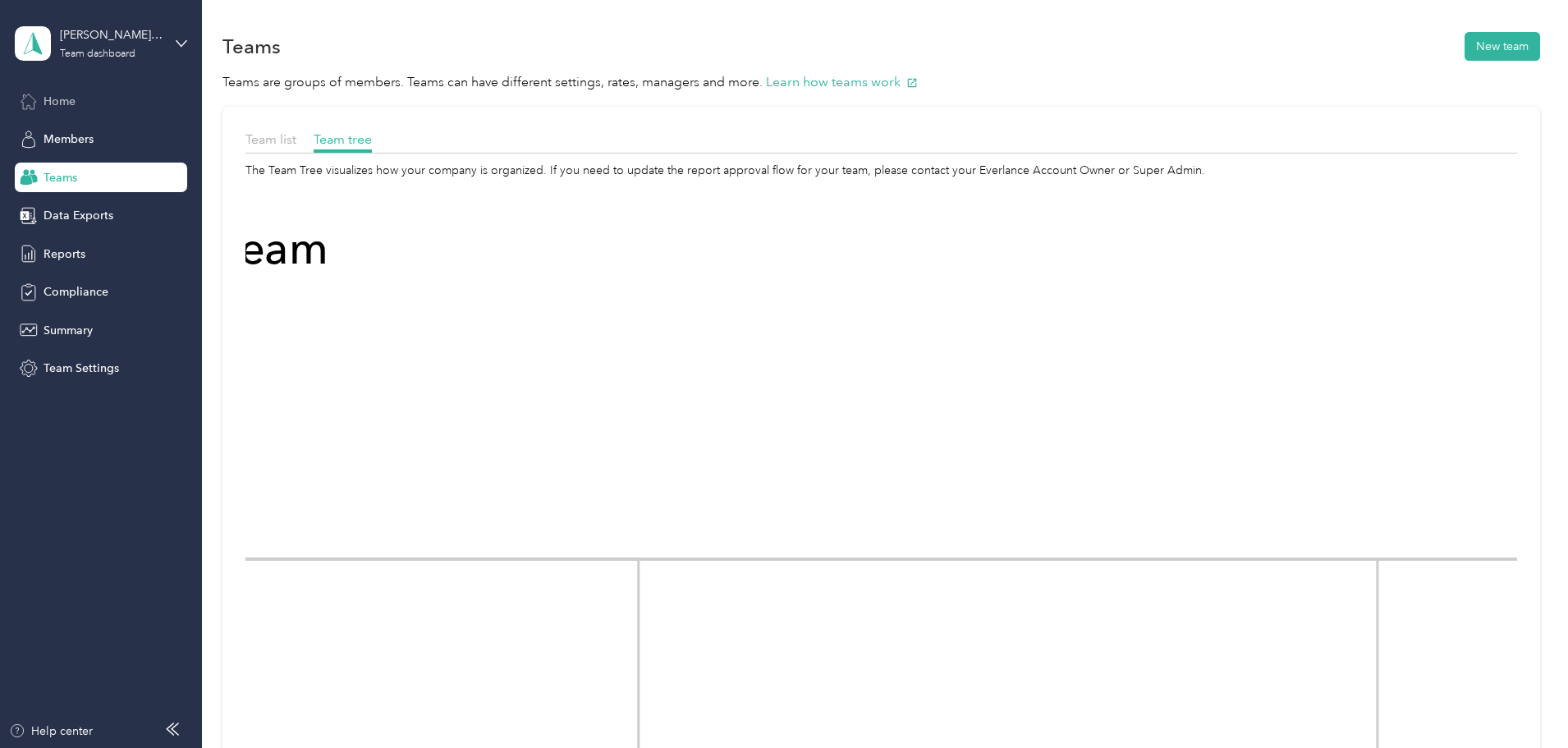
click at [61, 101] on span "Home" at bounding box center [60, 101] width 32 height 18
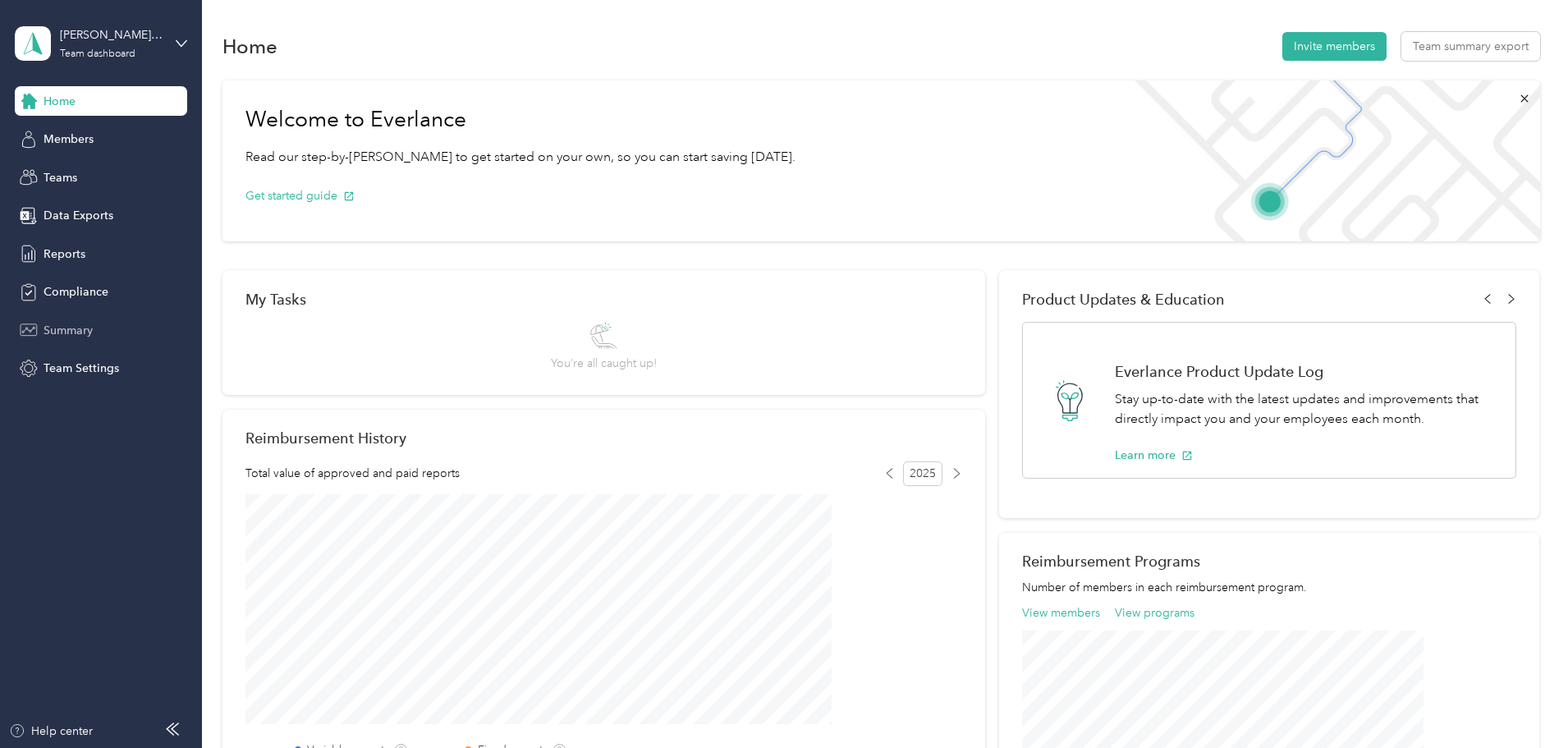
click at [78, 332] on span "Summary" at bounding box center [68, 330] width 49 height 18
